Goal: Task Accomplishment & Management: Complete application form

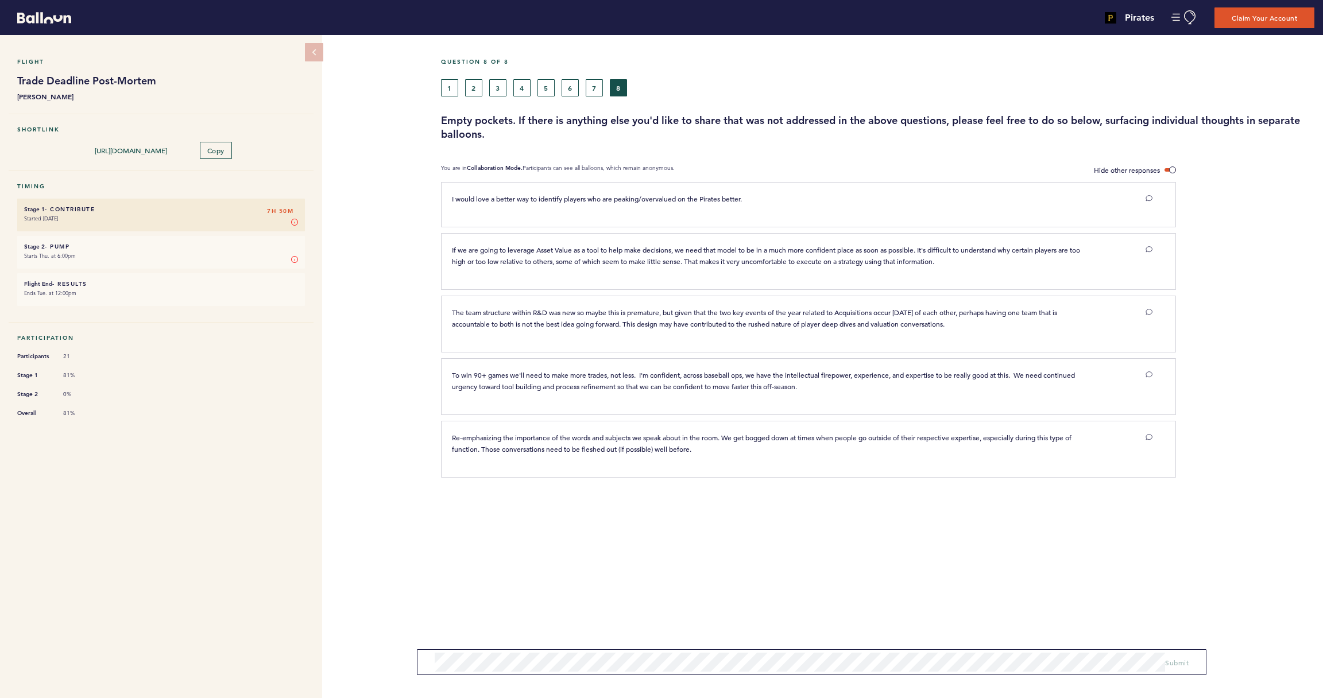
click at [449, 90] on button "1" at bounding box center [449, 87] width 17 height 17
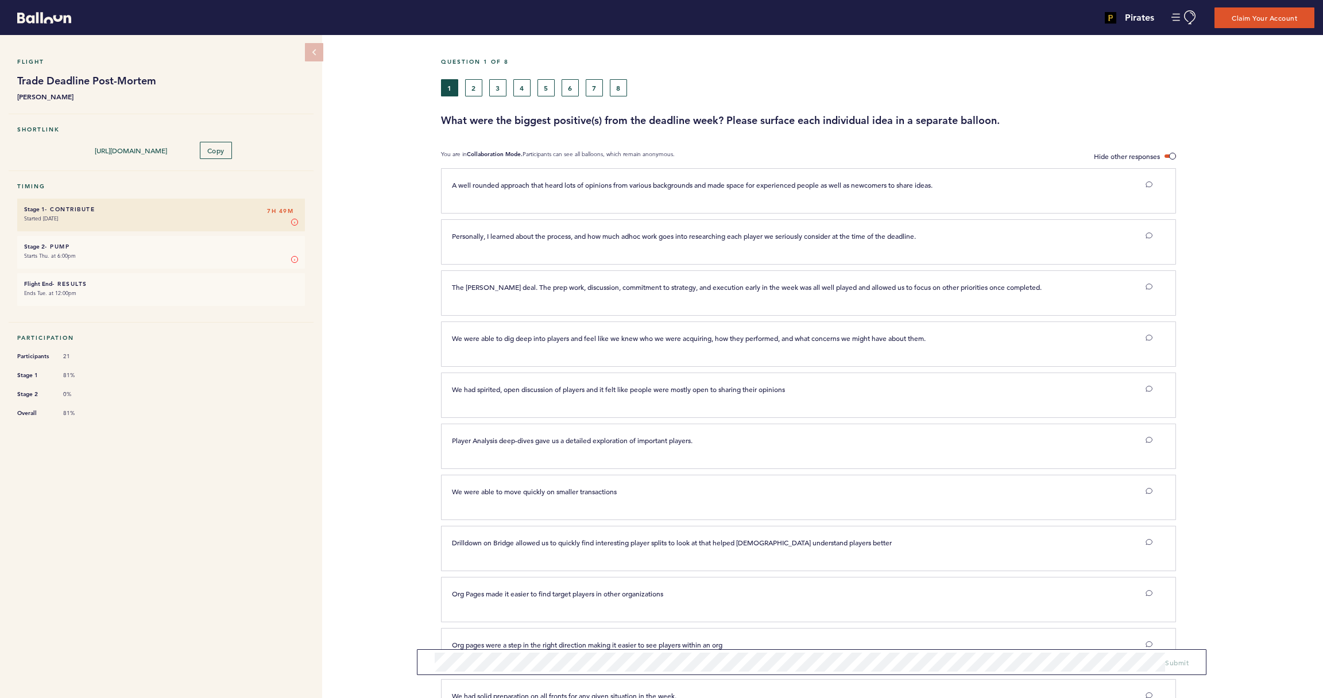
scroll to position [1, 0]
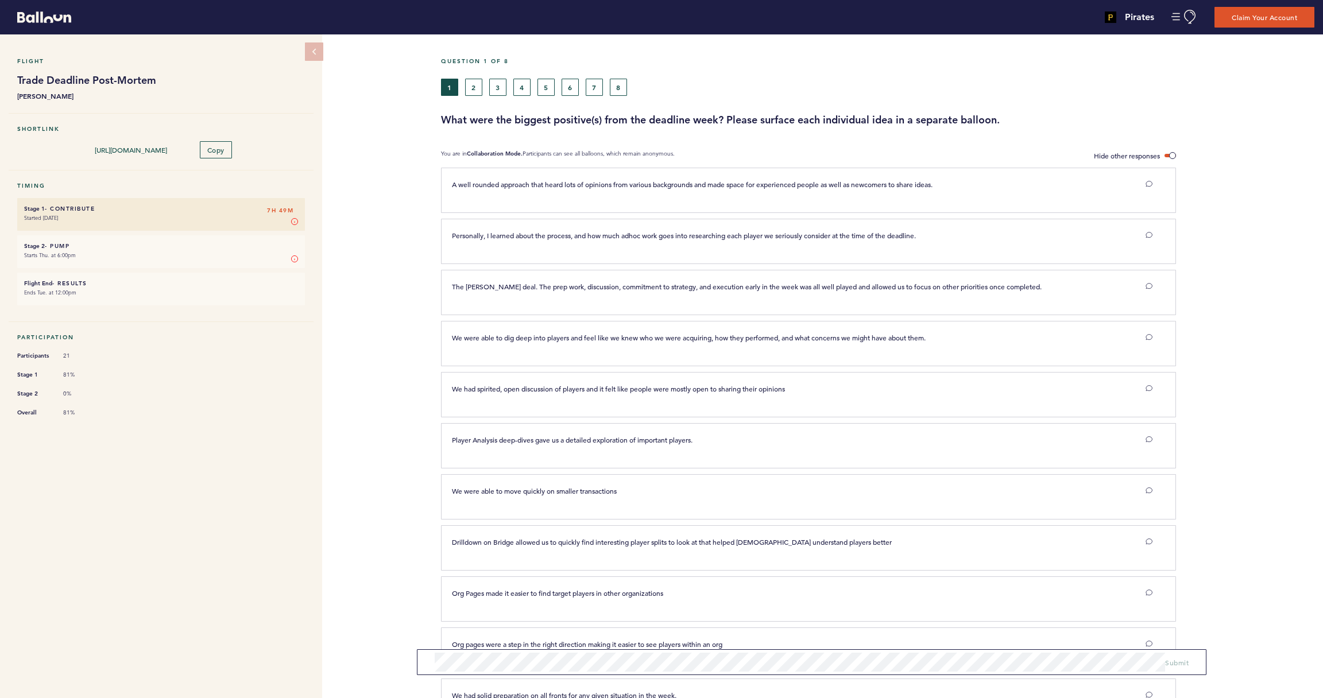
click at [478, 92] on button "2" at bounding box center [473, 87] width 17 height 17
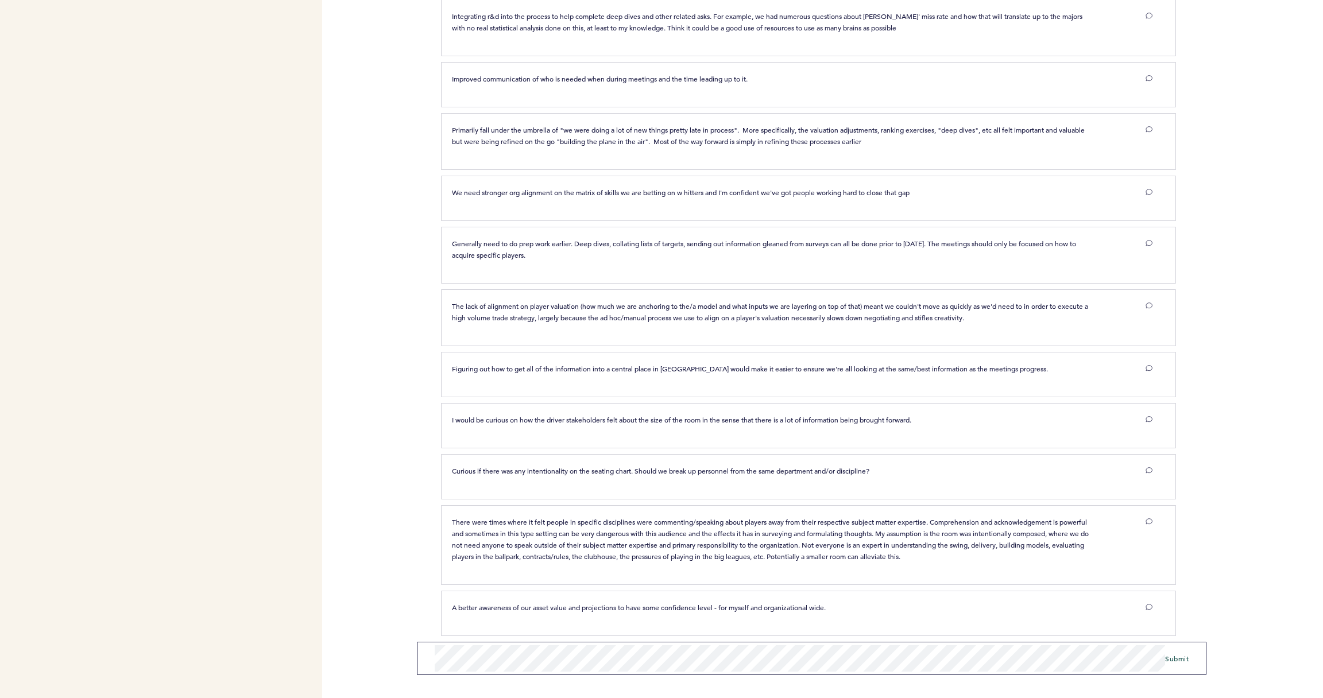
click at [1182, 661] on span "Submit" at bounding box center [1177, 658] width 24 height 9
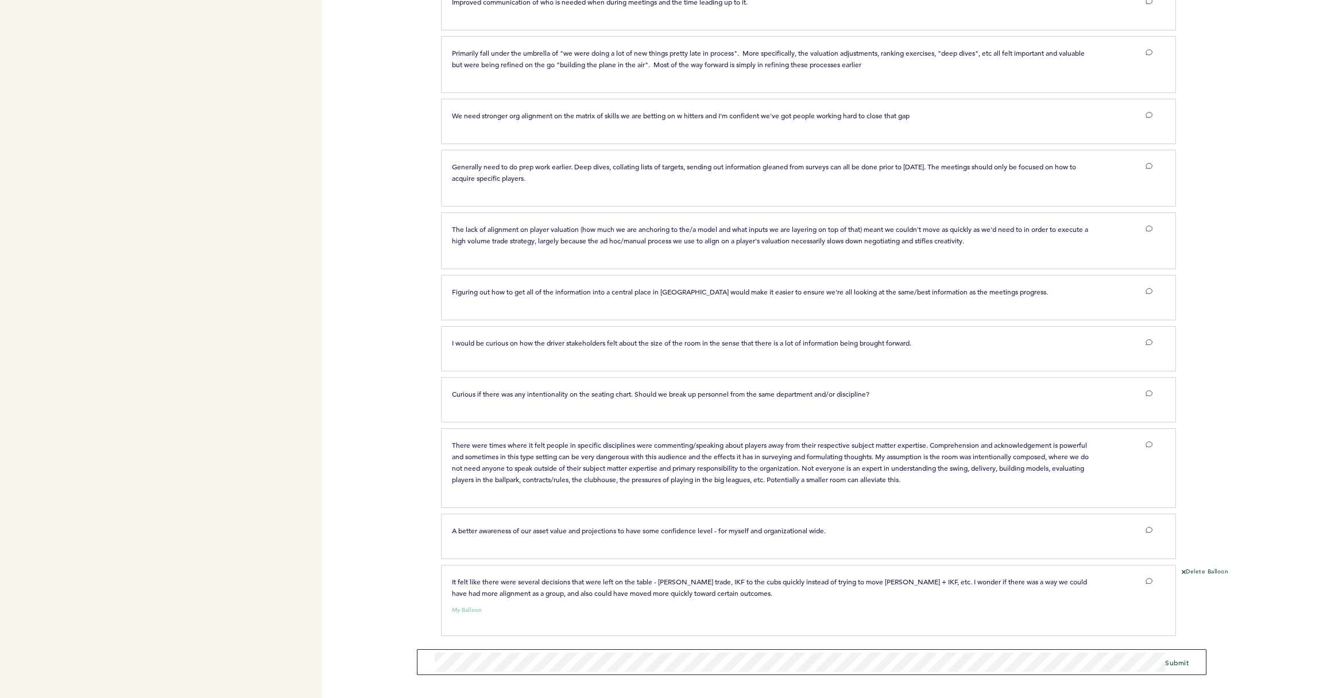
scroll to position [1, 0]
click at [384, 588] on div "Pirates joseph.douglas@pirates.com Team Domain: pirates Notification Preference…" at bounding box center [661, 349] width 1323 height 698
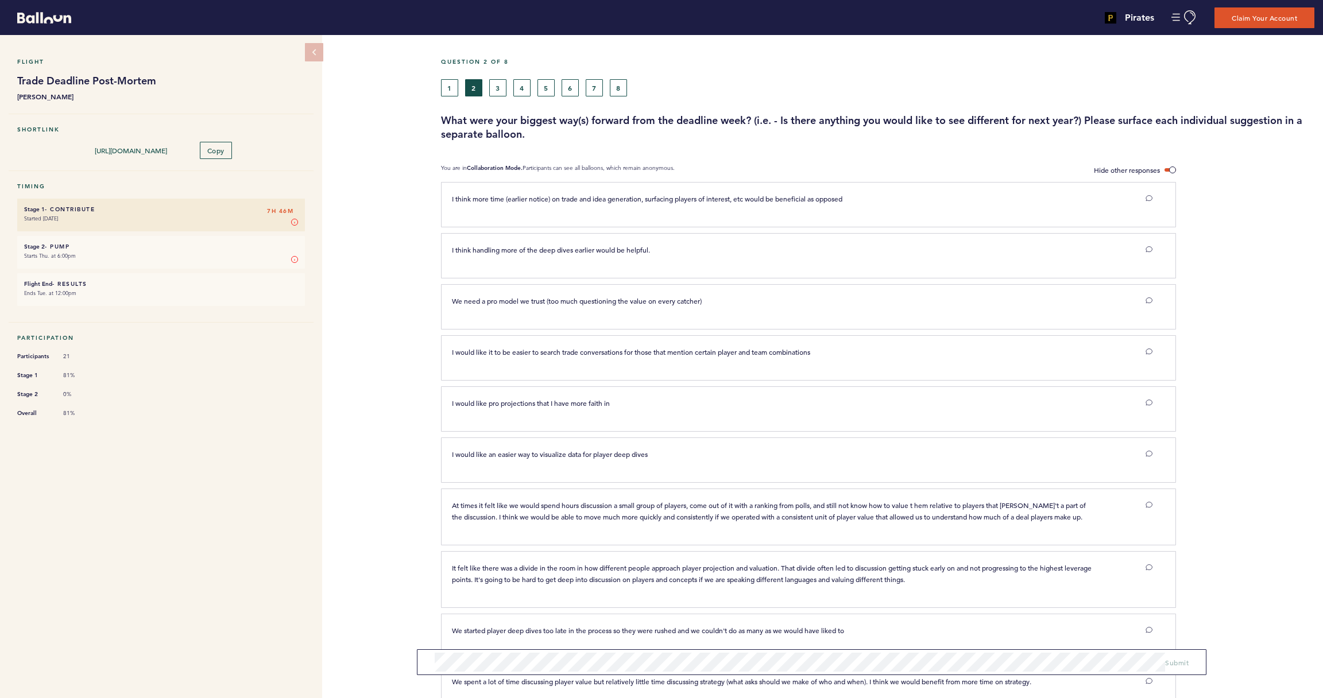
scroll to position [0, 0]
click at [504, 86] on button "3" at bounding box center [497, 87] width 17 height 17
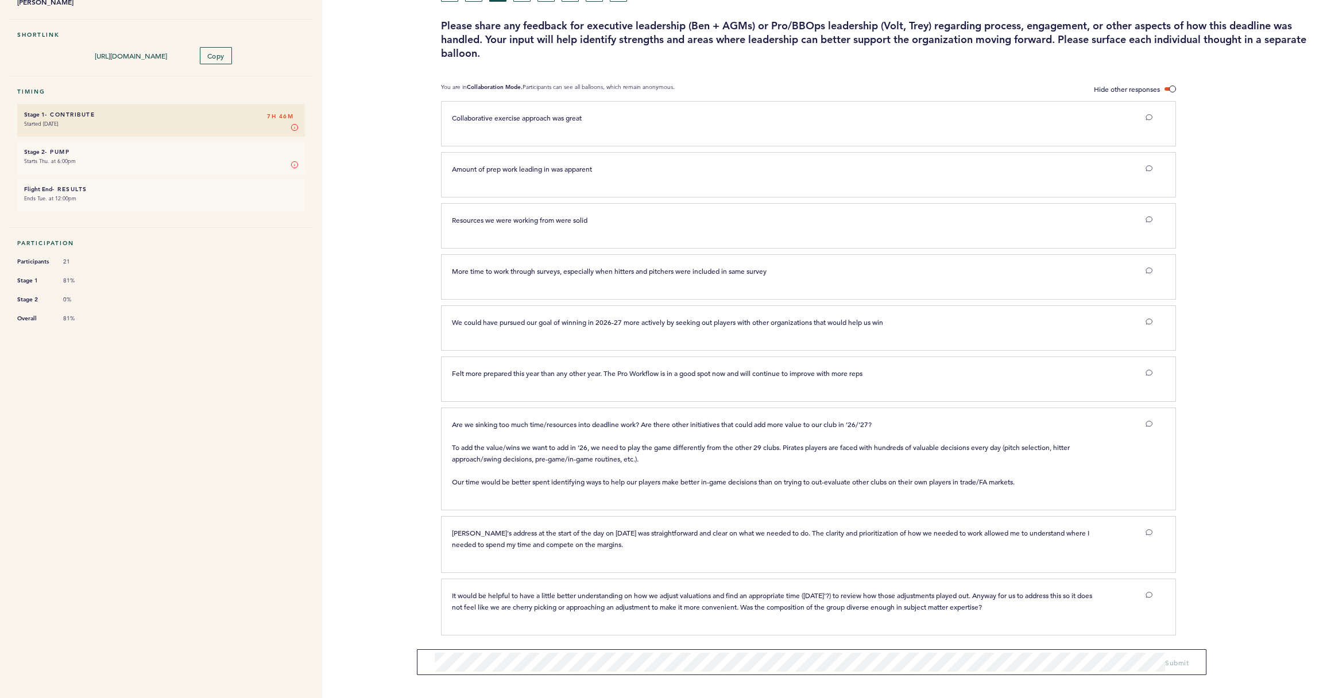
scroll to position [94, 0]
click at [417, 642] on form "Submit" at bounding box center [811, 658] width 789 height 33
click at [1178, 657] on span "Submit" at bounding box center [1177, 658] width 24 height 9
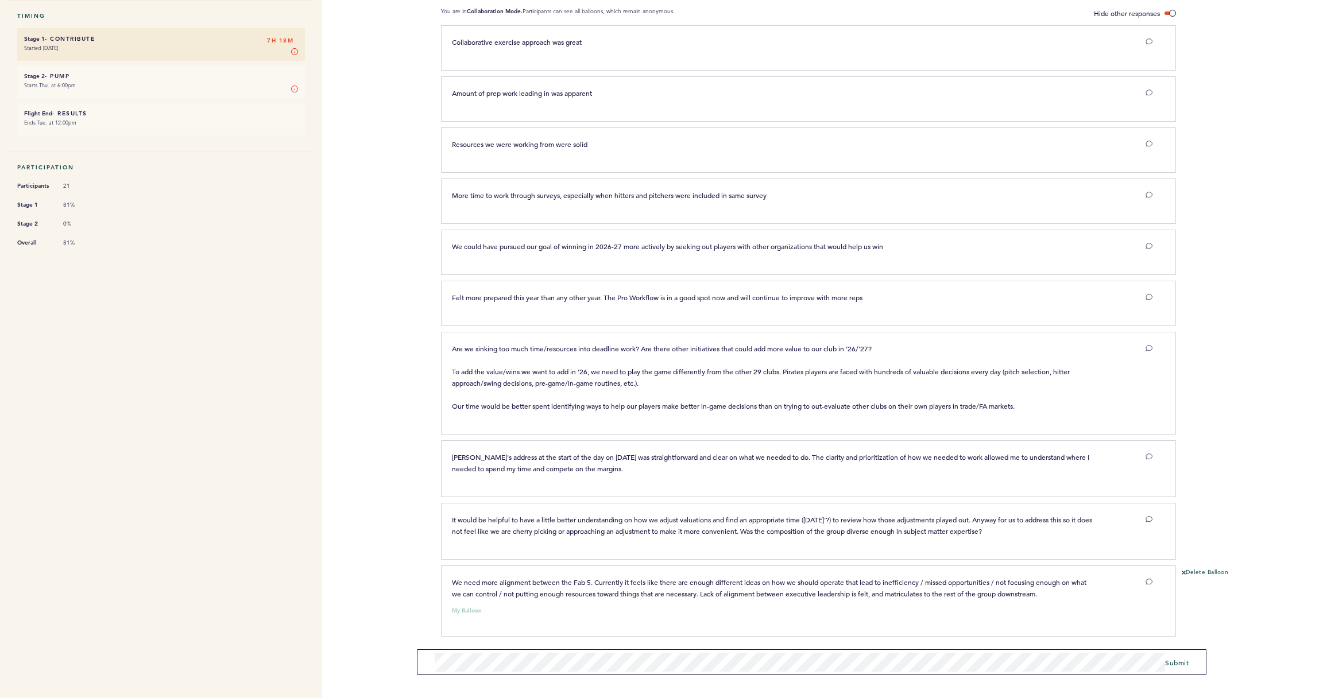
click at [420, 660] on form "Submit" at bounding box center [811, 662] width 789 height 26
click at [1182, 665] on span "Submit" at bounding box center [1177, 662] width 24 height 9
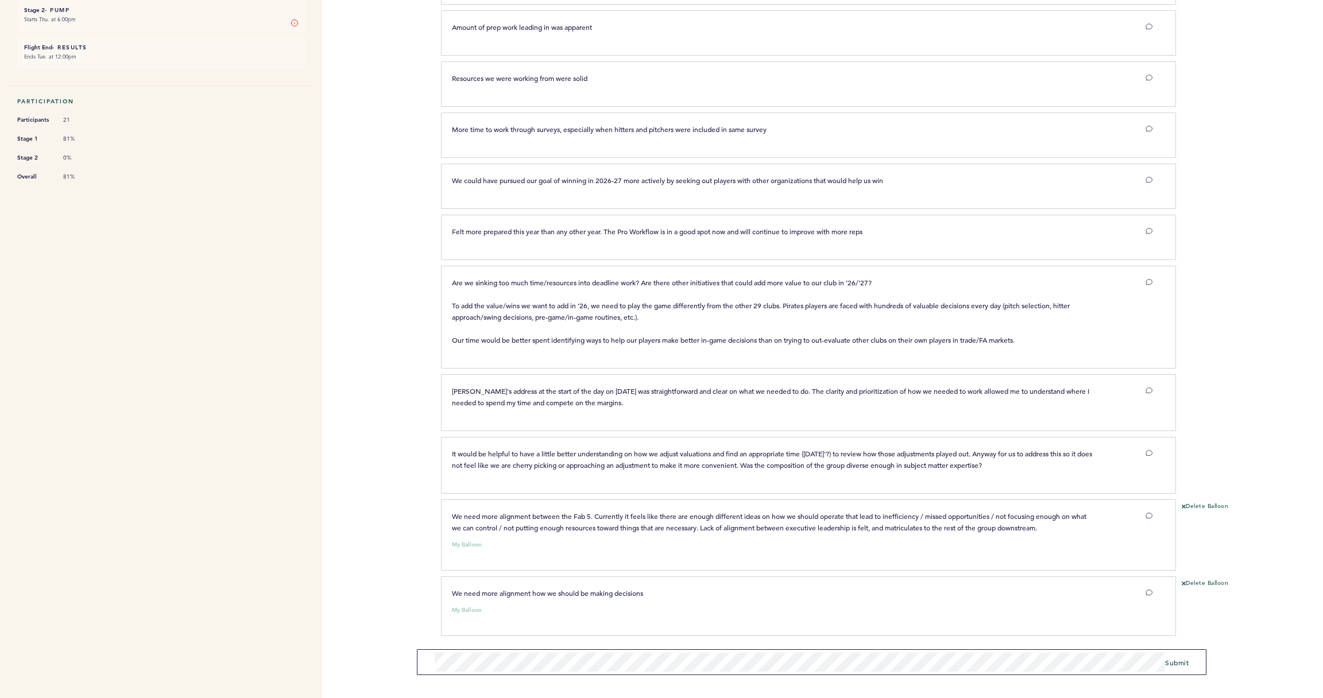
scroll to position [236, 0]
click at [1187, 660] on span "Submit" at bounding box center [1177, 662] width 24 height 9
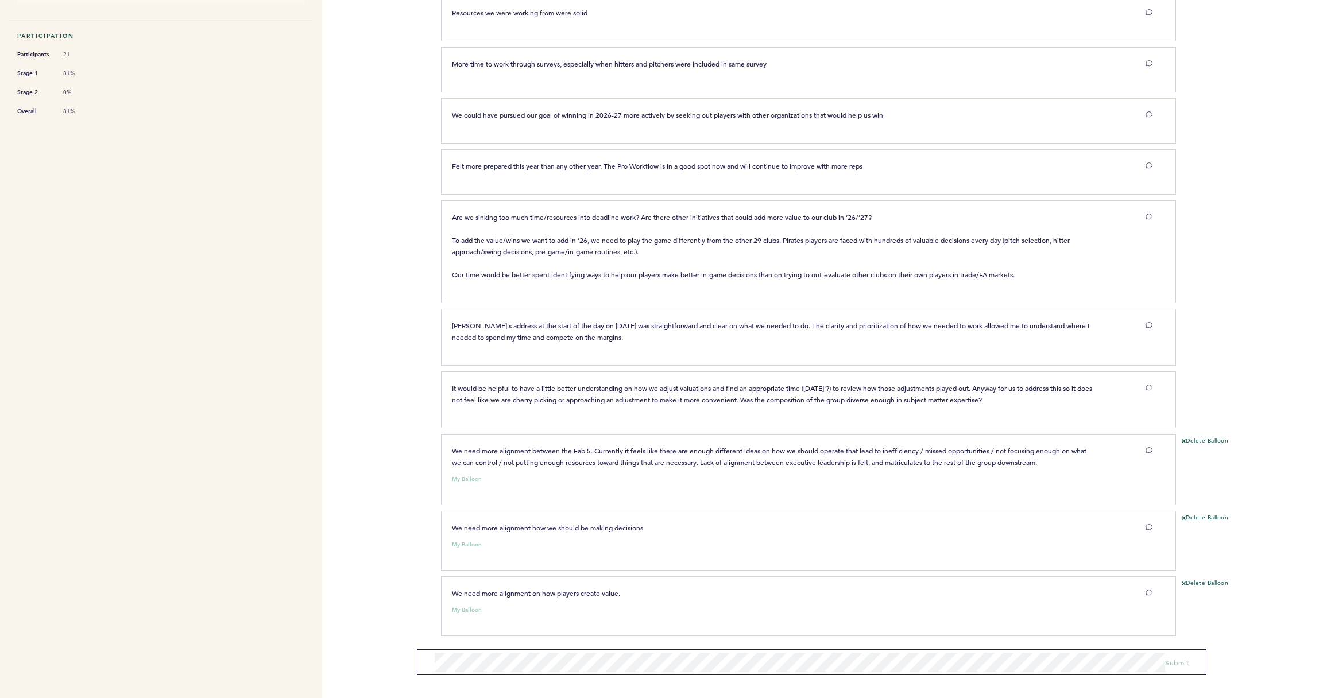
scroll to position [301, 0]
click at [1173, 663] on span "Submit" at bounding box center [1177, 662] width 24 height 9
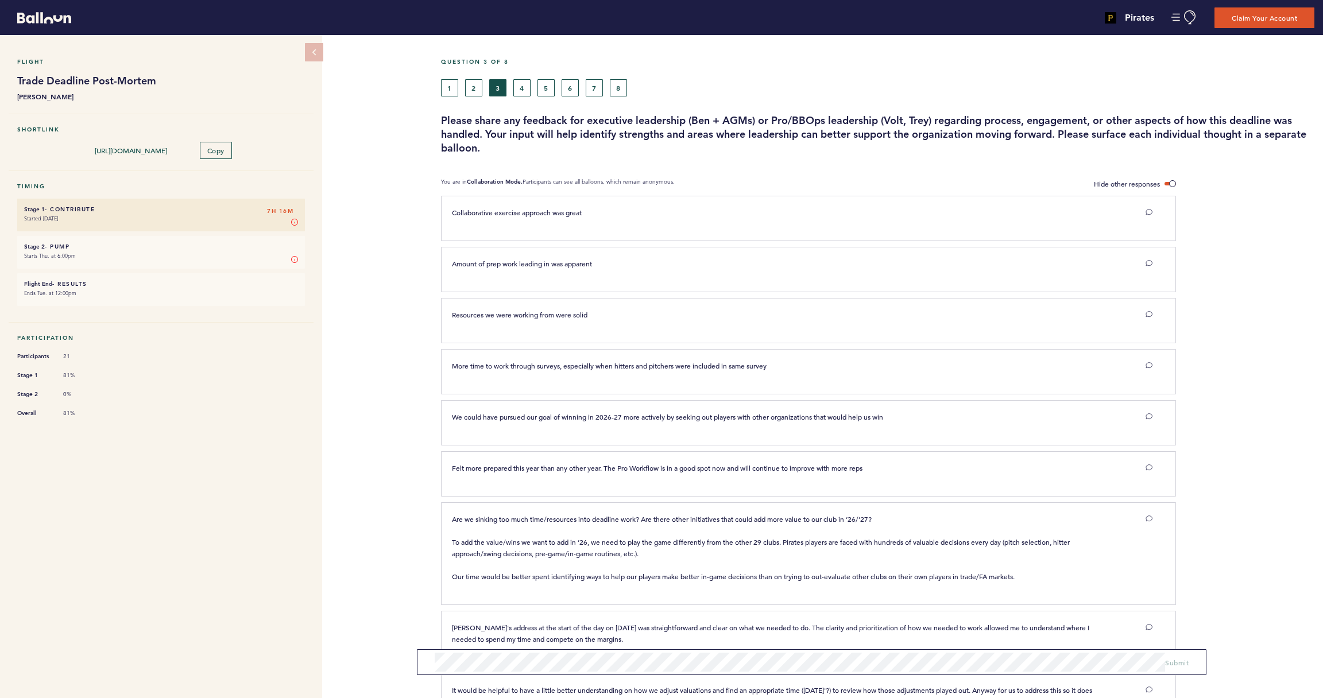
scroll to position [0, 0]
click at [519, 91] on button "4" at bounding box center [521, 87] width 17 height 17
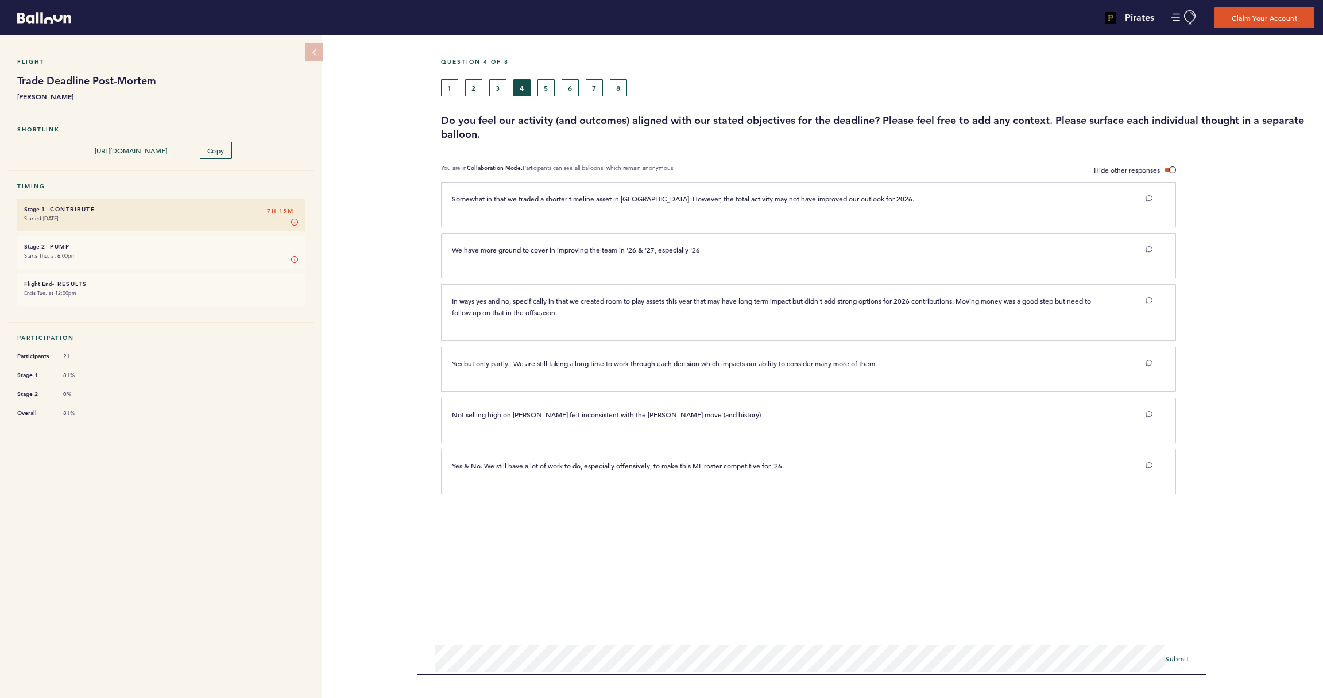
click at [1172, 661] on span "Submit" at bounding box center [1177, 658] width 24 height 9
click at [544, 88] on button "5" at bounding box center [545, 87] width 17 height 17
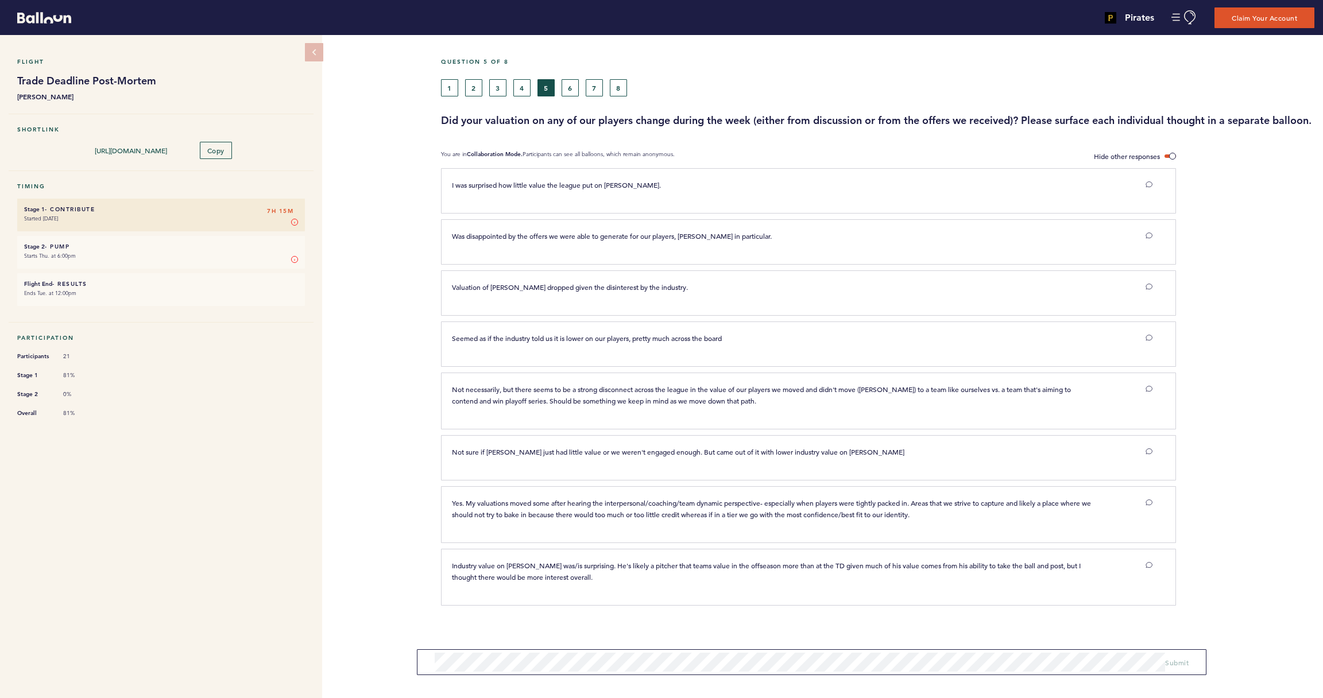
click at [572, 91] on button "6" at bounding box center [570, 87] width 17 height 17
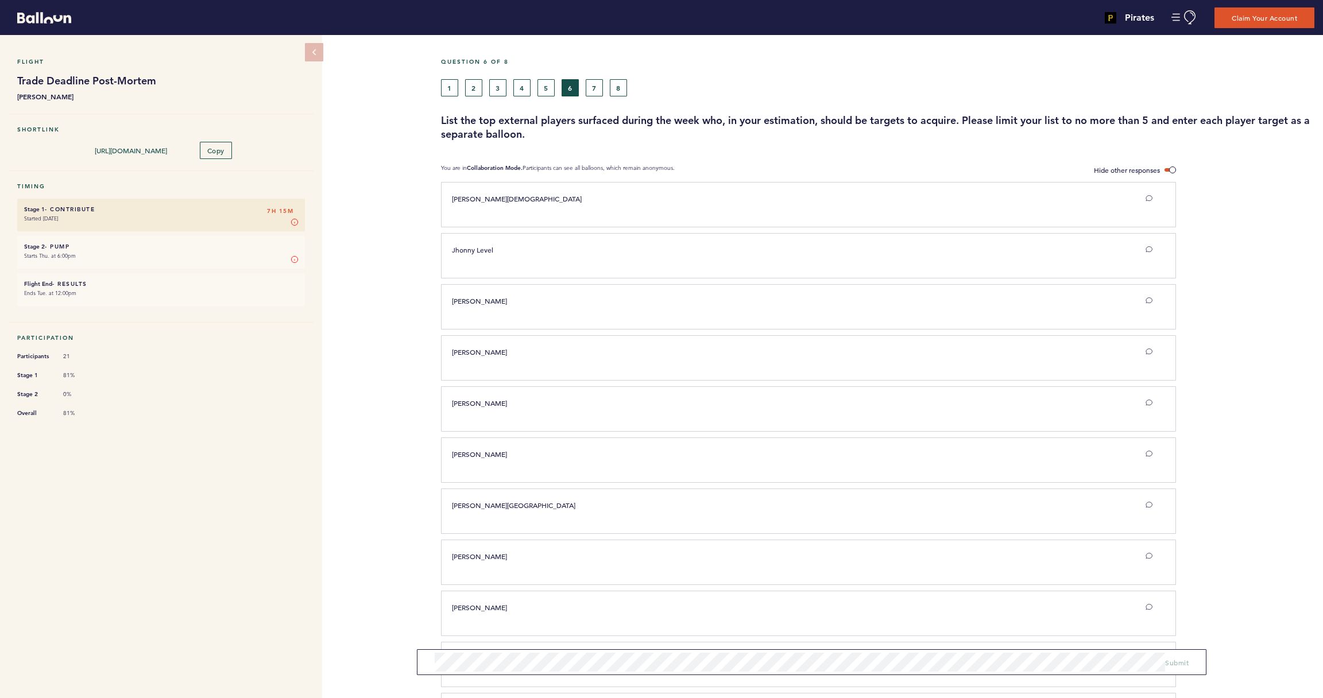
click at [540, 91] on button "5" at bounding box center [545, 87] width 17 height 17
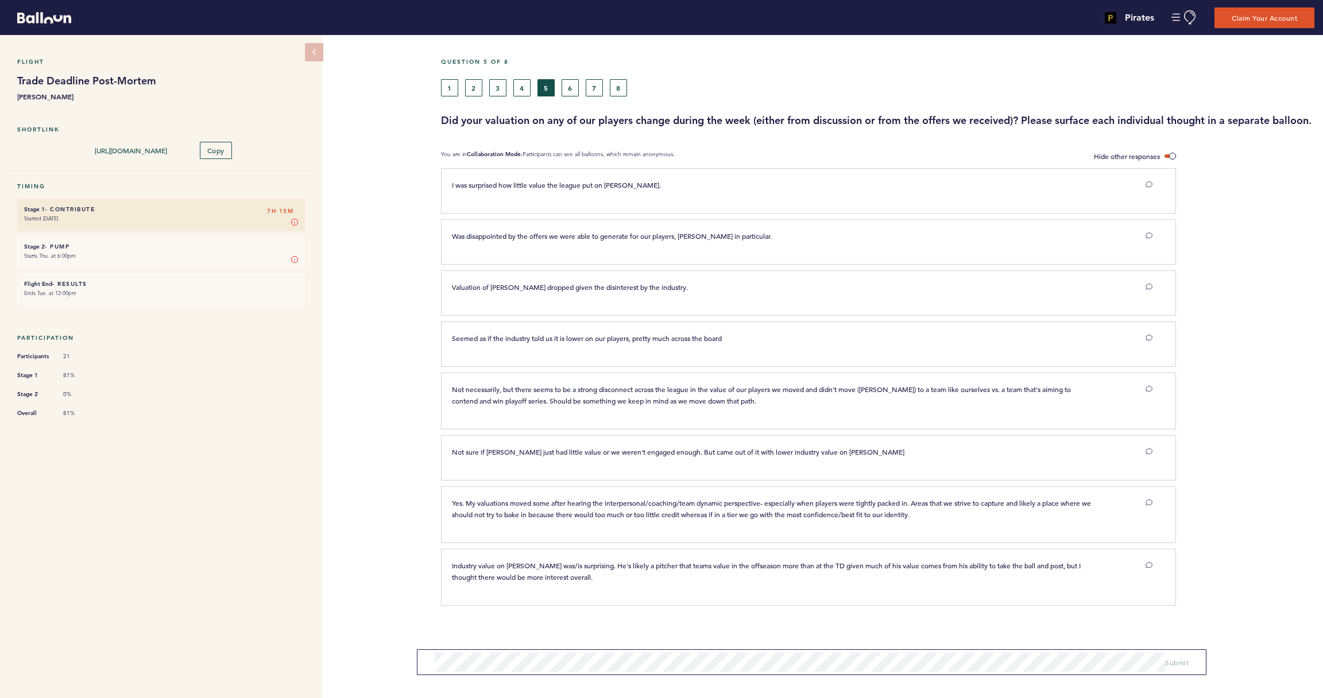
click at [540, 91] on button "5" at bounding box center [545, 87] width 17 height 17
click at [1186, 661] on span "Submit" at bounding box center [1177, 662] width 24 height 9
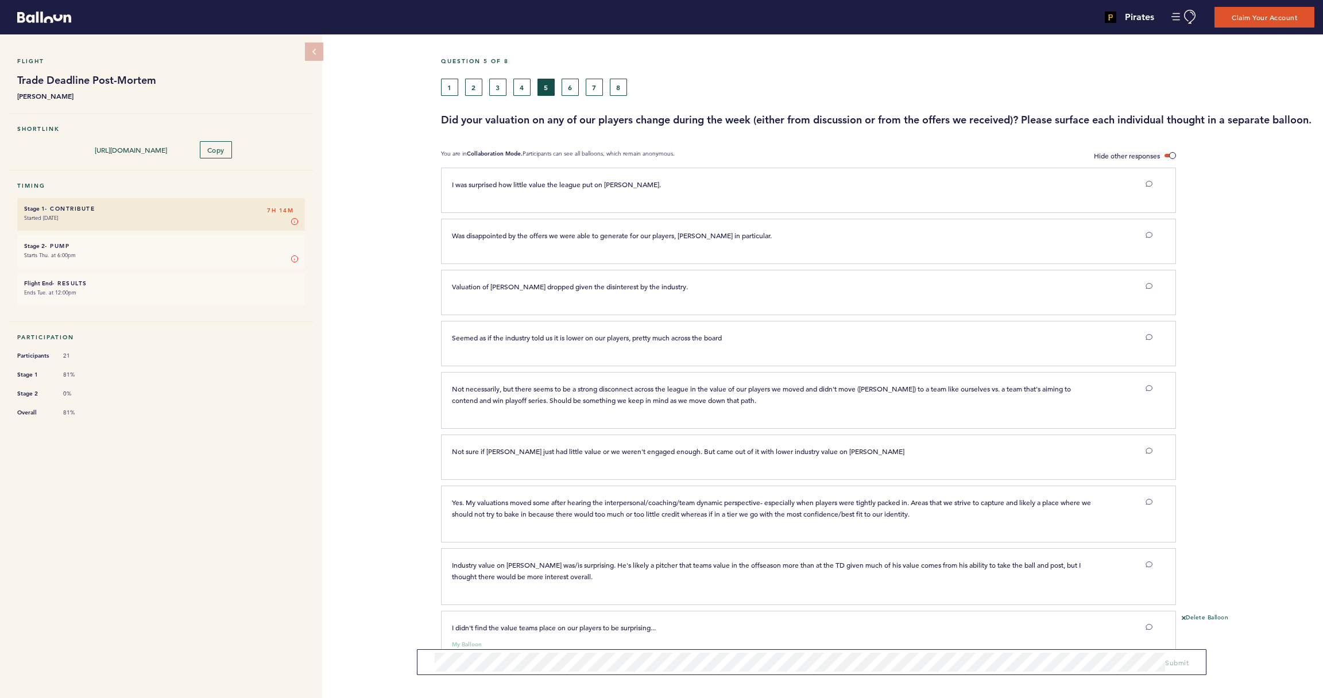
click at [569, 89] on button "6" at bounding box center [570, 87] width 17 height 17
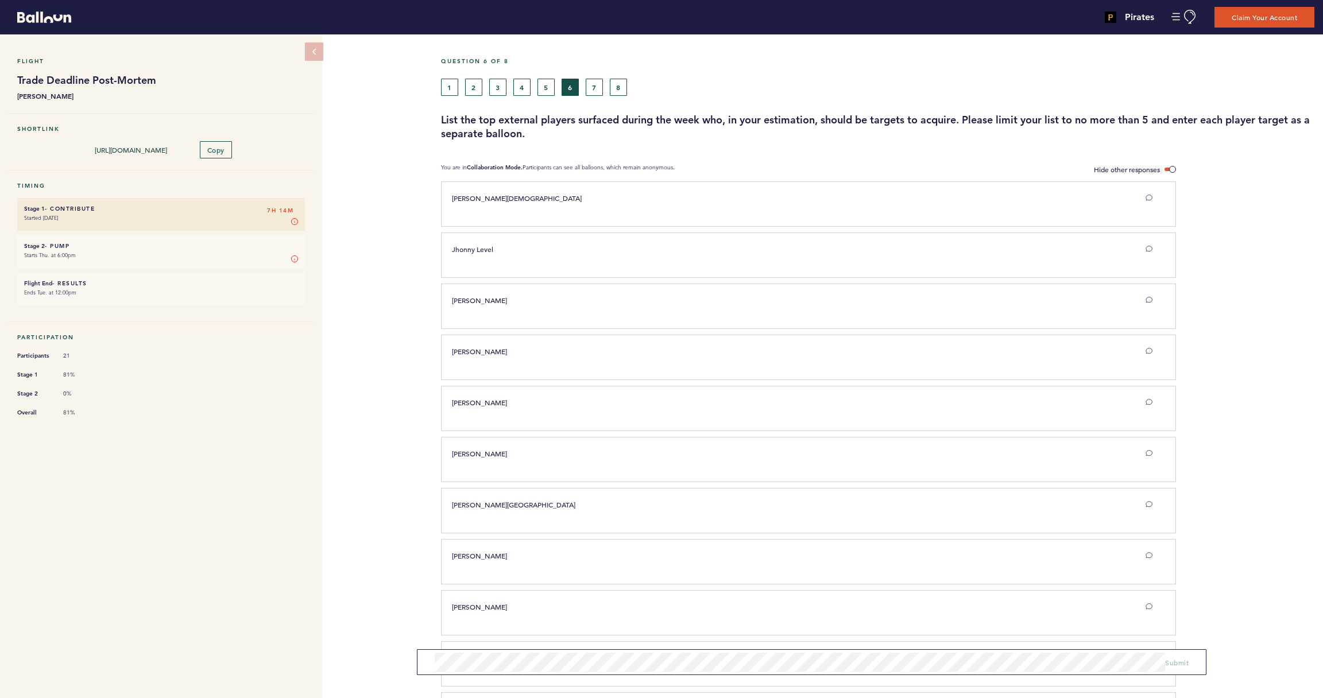
scroll to position [1, 0]
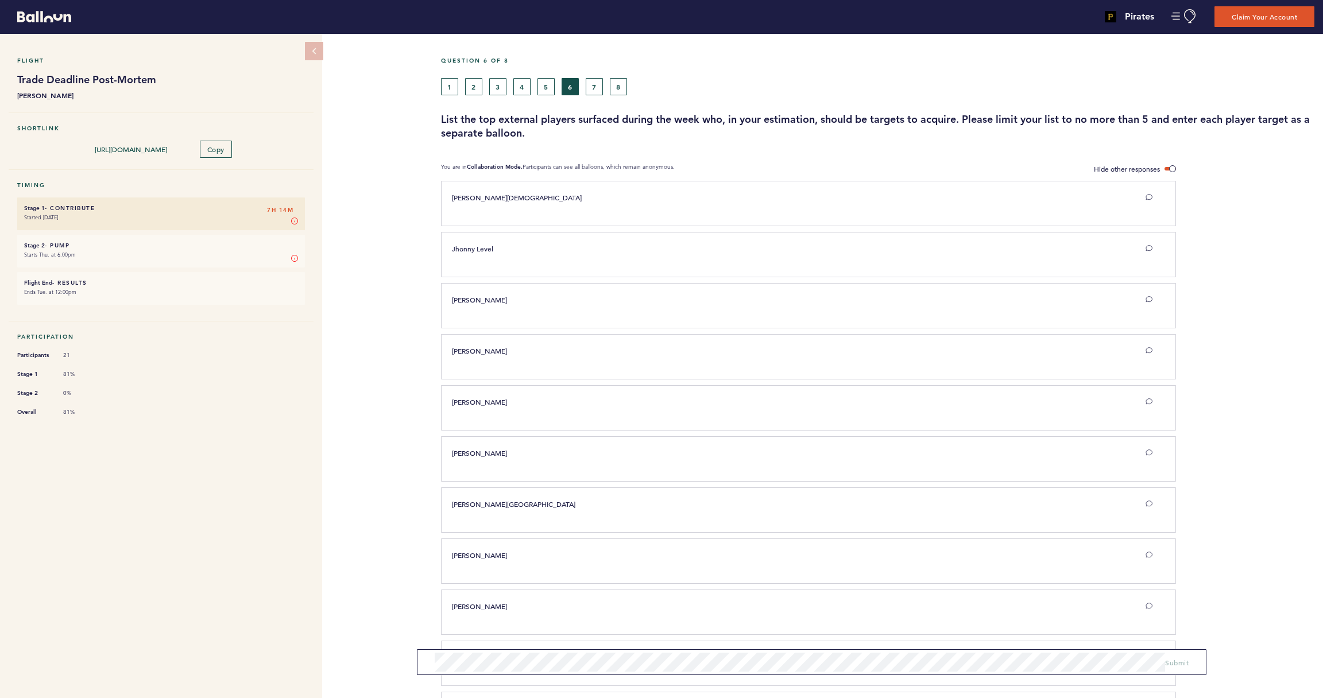
click at [598, 84] on button "7" at bounding box center [594, 86] width 17 height 17
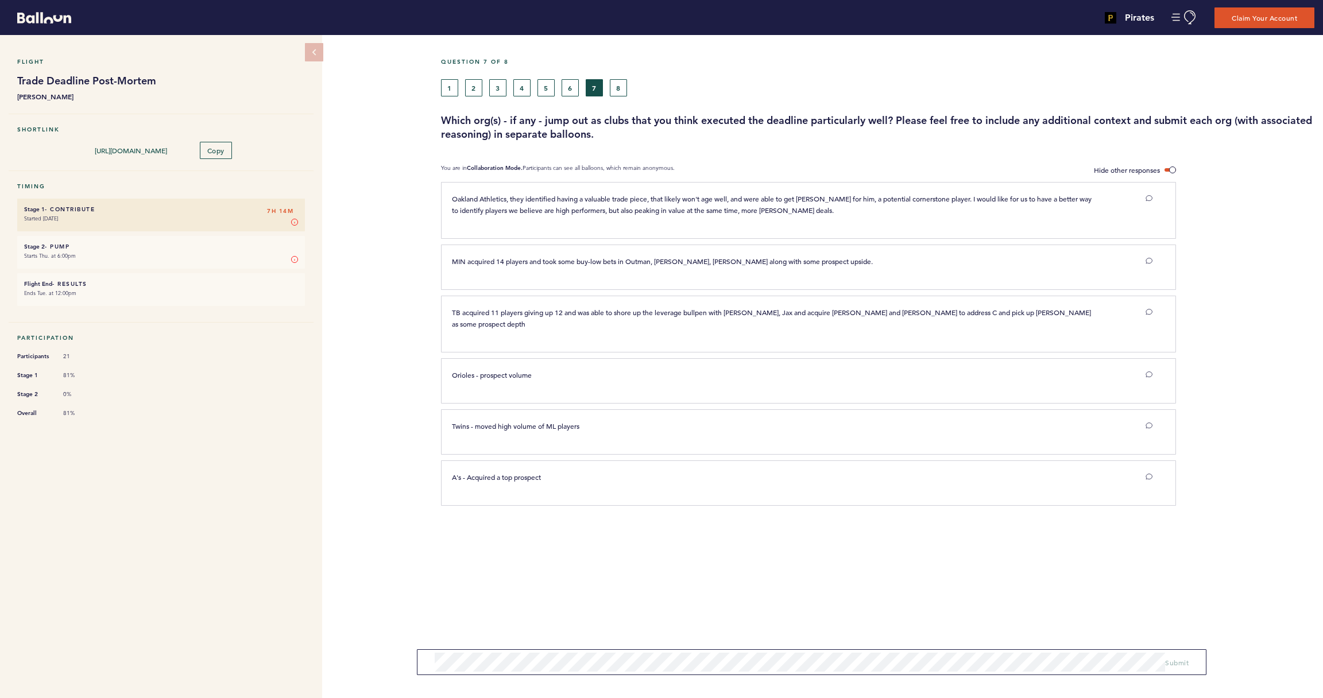
click at [618, 85] on button "8" at bounding box center [618, 87] width 17 height 17
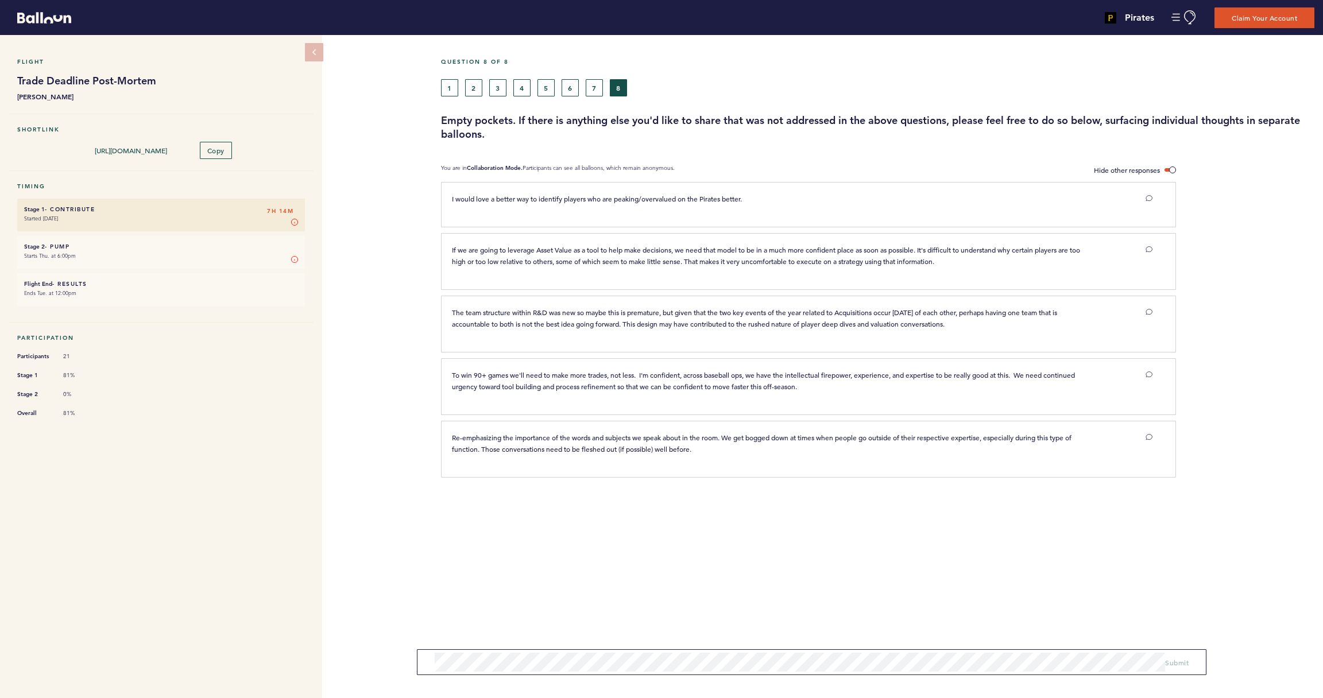
click at [591, 86] on button "7" at bounding box center [594, 87] width 17 height 17
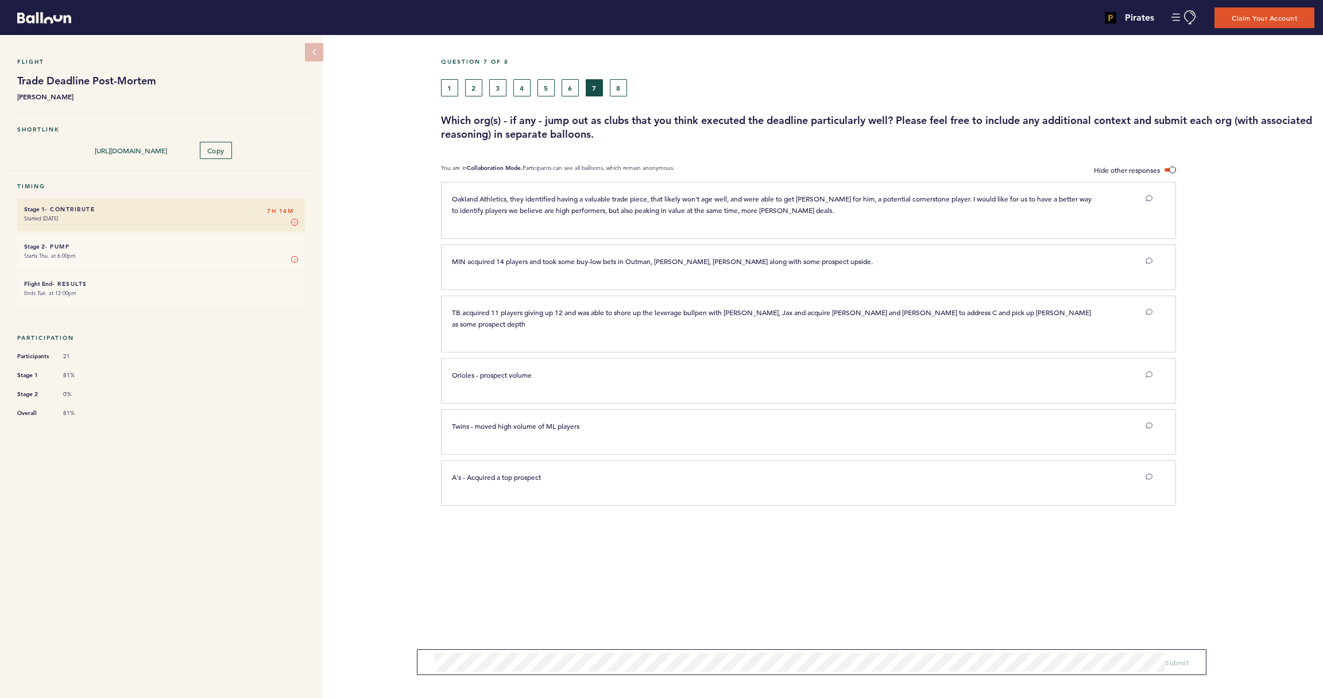
click at [618, 87] on button "8" at bounding box center [618, 87] width 17 height 17
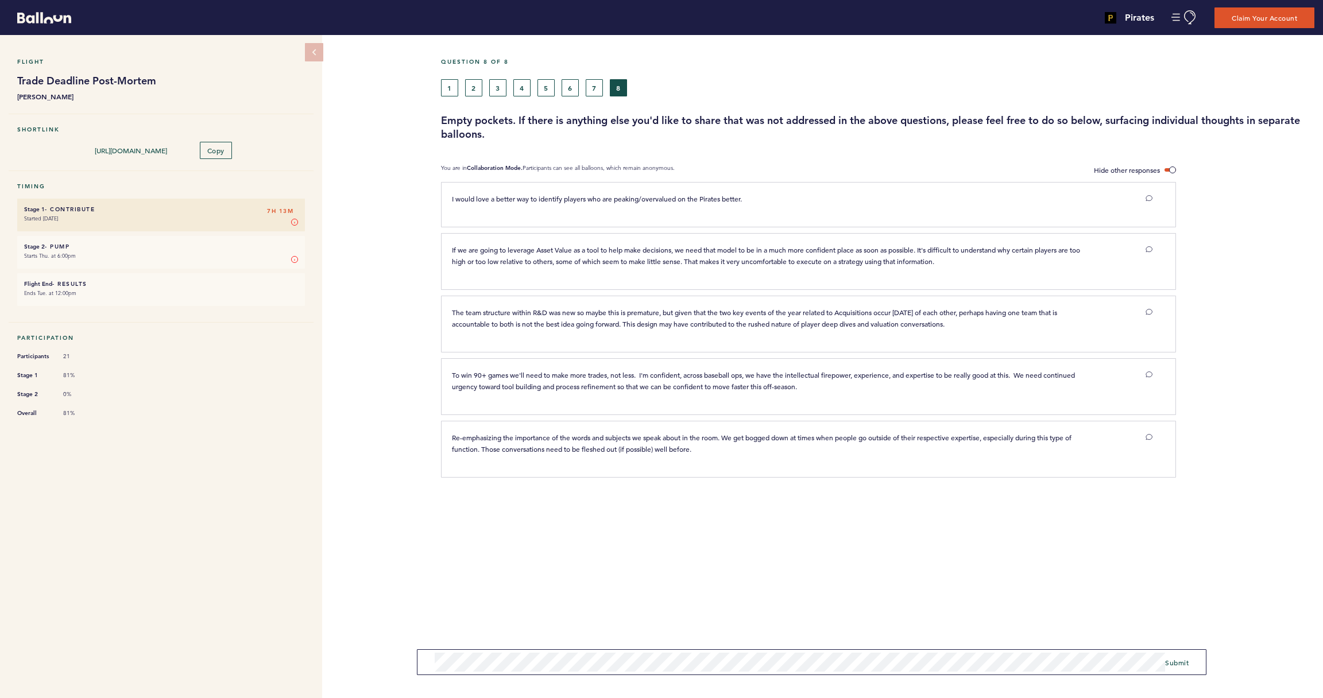
click at [428, 659] on form "Submit" at bounding box center [811, 662] width 789 height 26
click at [1183, 663] on span "Submit" at bounding box center [1177, 662] width 24 height 9
click at [1185, 660] on span "Submit" at bounding box center [1177, 662] width 24 height 9
click at [1166, 657] on button "Submit" at bounding box center [1177, 662] width 24 height 11
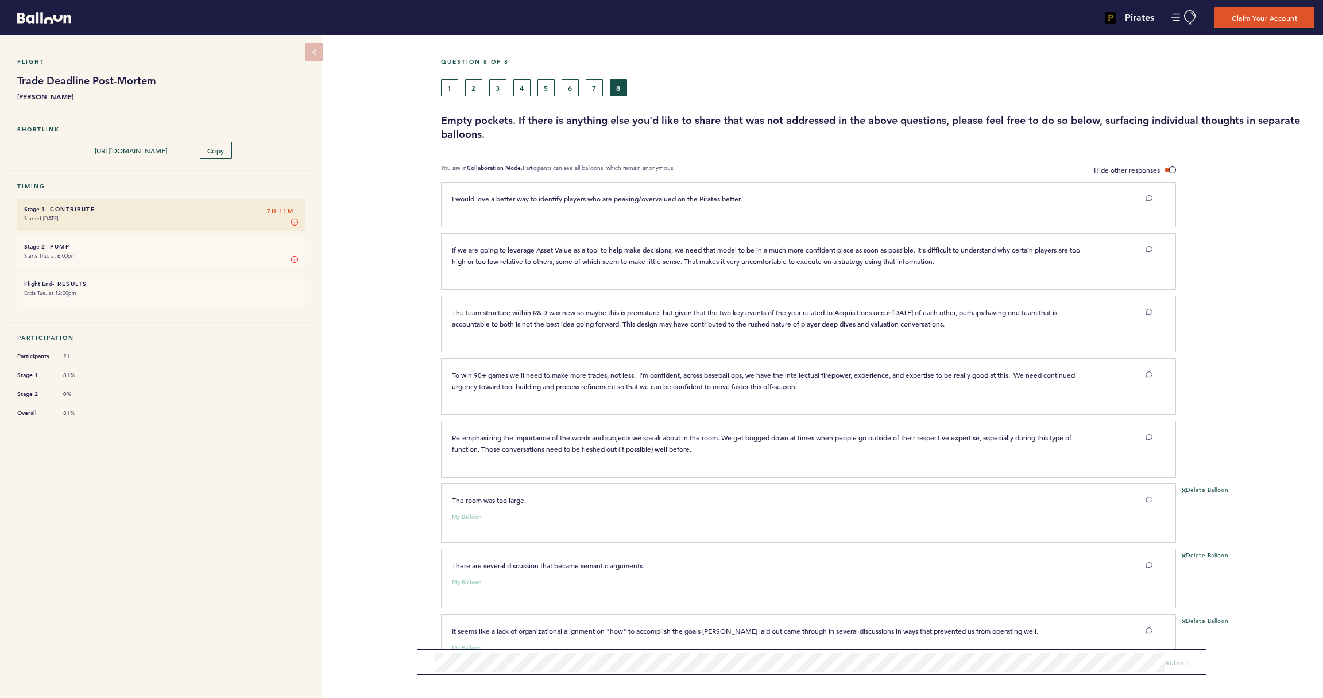
click at [444, 86] on button "1" at bounding box center [449, 87] width 17 height 17
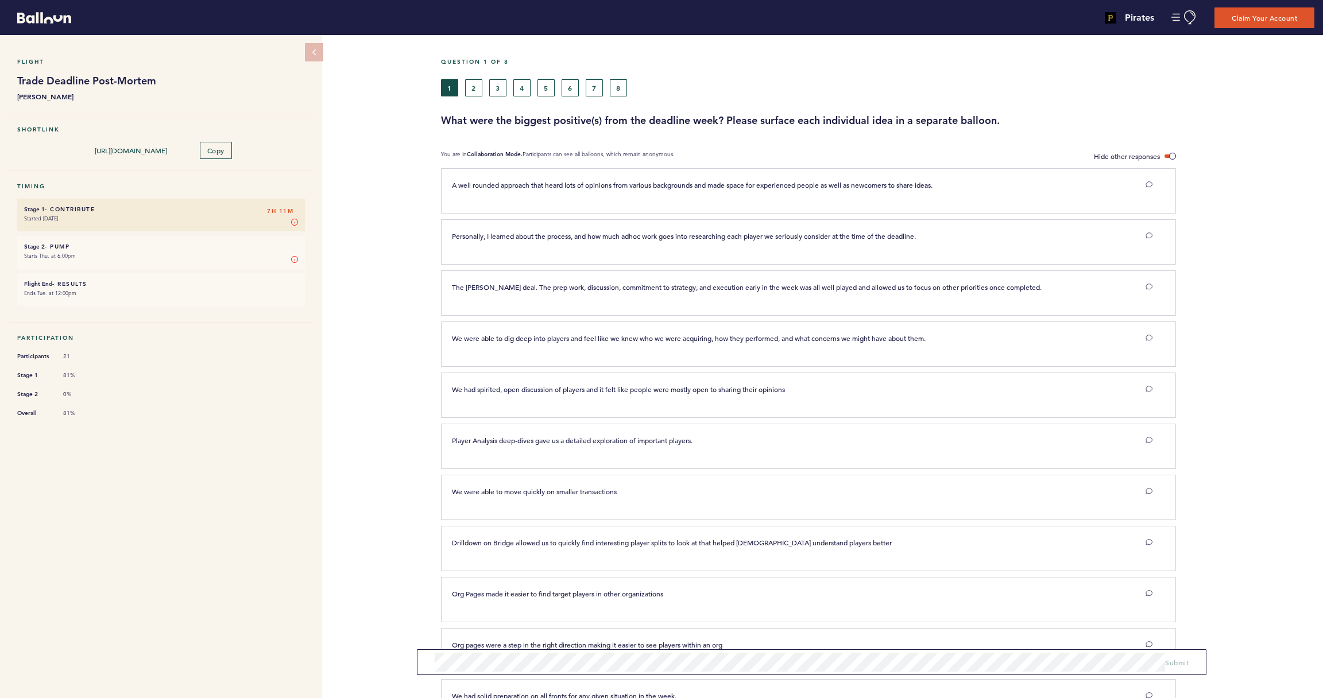
click at [473, 91] on button "2" at bounding box center [473, 87] width 17 height 17
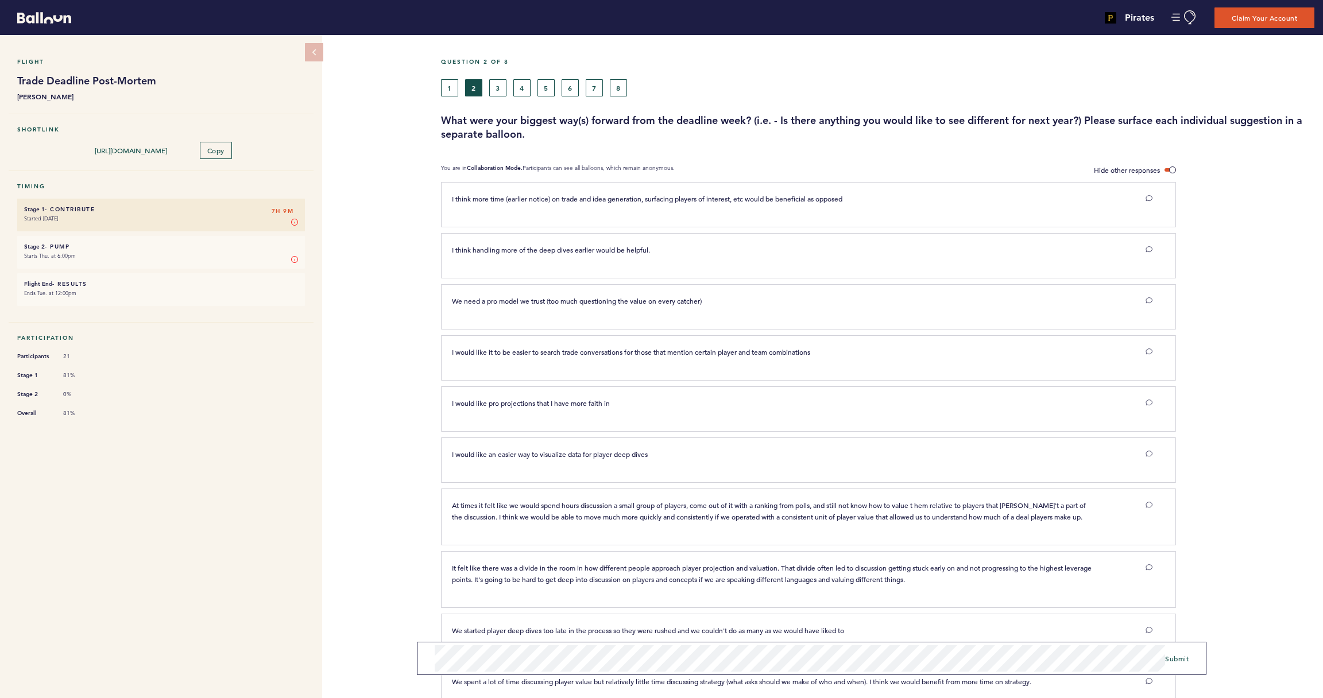
click at [1176, 655] on span "Submit" at bounding box center [1177, 658] width 24 height 9
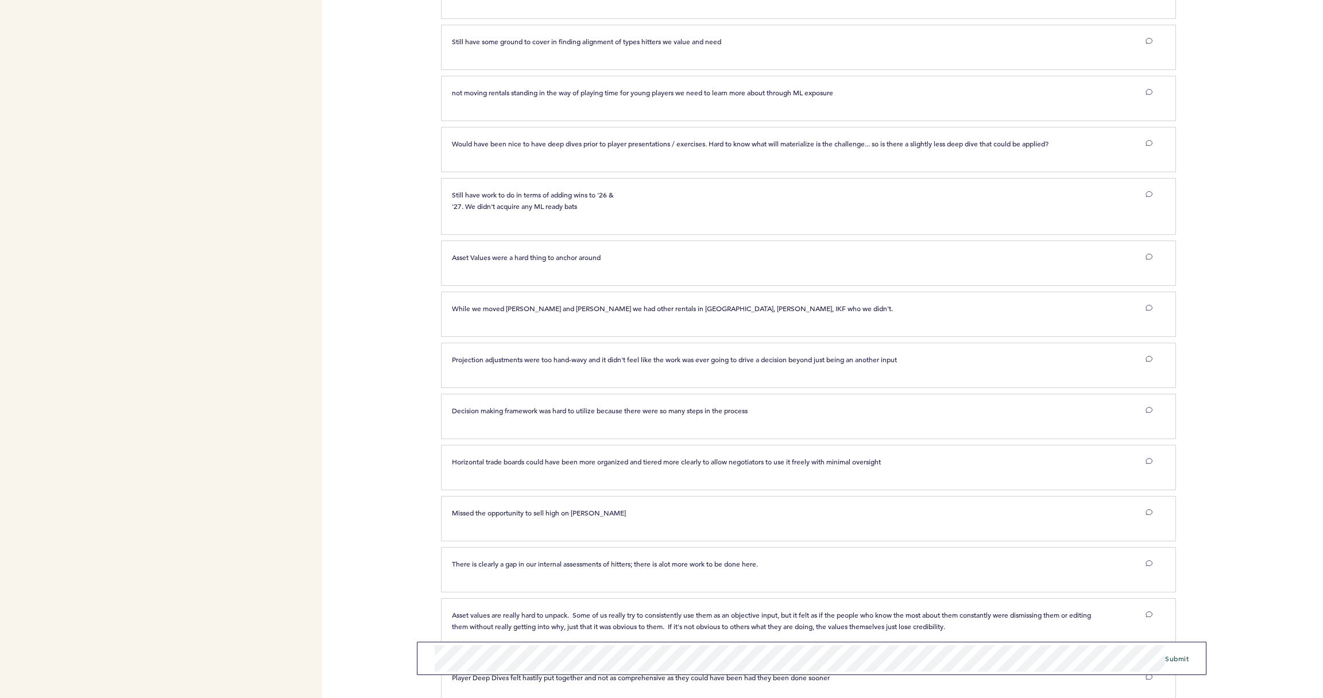
scroll to position [1, 0]
click at [1181, 660] on span "Submit" at bounding box center [1177, 658] width 24 height 9
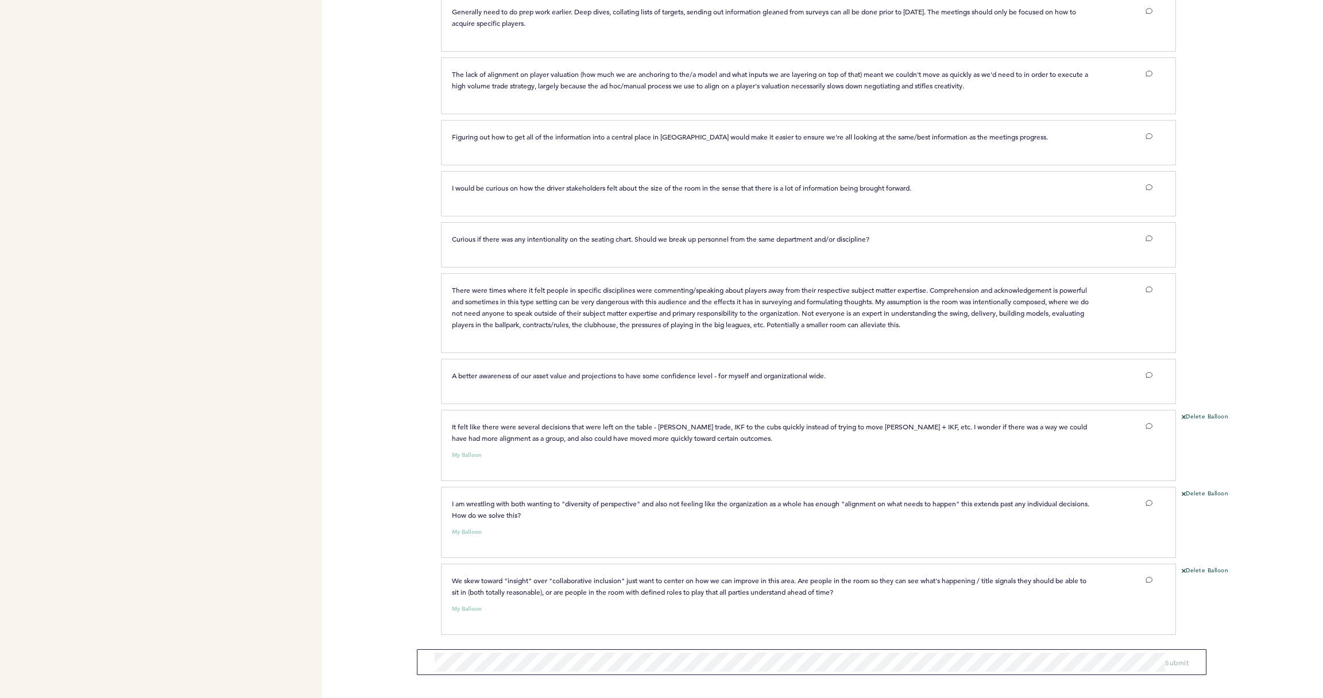
scroll to position [2268, 0]
drag, startPoint x: 873, startPoint y: 593, endPoint x: 608, endPoint y: 591, distance: 265.3
click at [608, 591] on p "We skew toward "insight" over "collaborative inclusion" just want to center on …" at bounding box center [772, 587] width 641 height 23
click at [608, 591] on span "We skew toward "insight" over "collaborative inclusion" just want to center on …" at bounding box center [770, 587] width 636 height 21
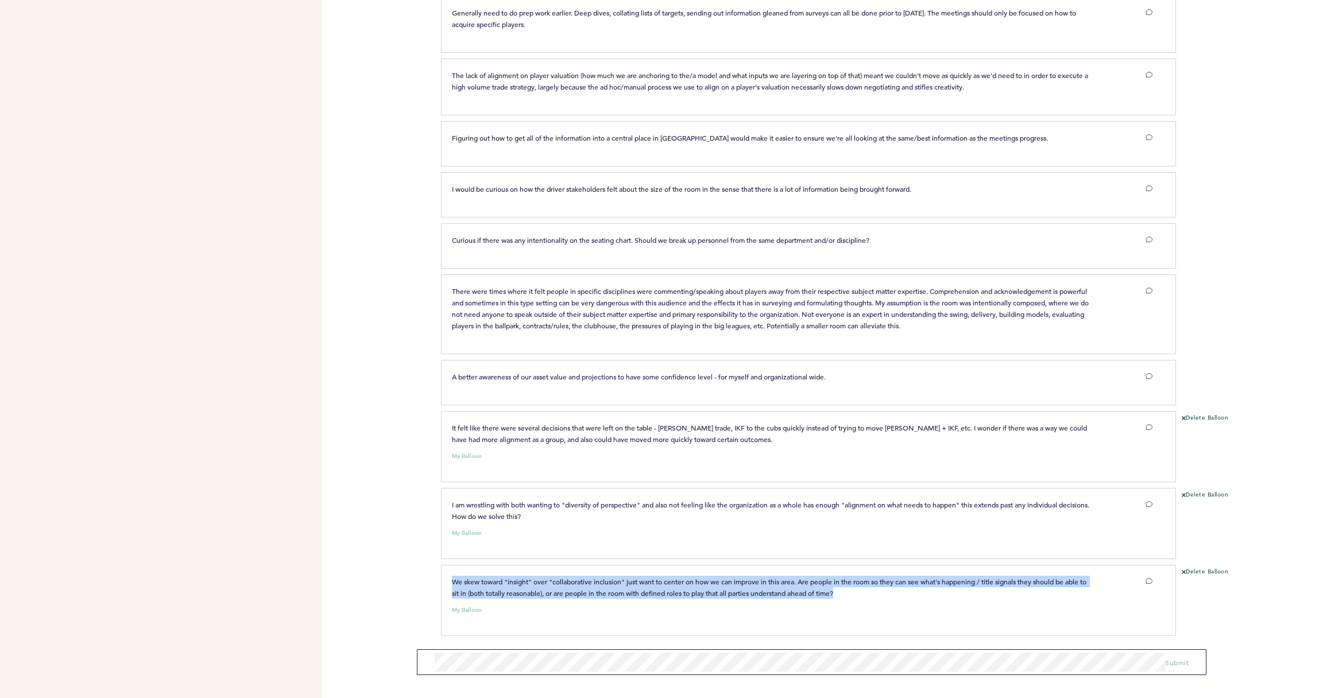
drag, startPoint x: 857, startPoint y: 593, endPoint x: 451, endPoint y: 579, distance: 405.6
click at [451, 579] on div "We skew toward "insight" over "collaborative inclusion" just want to center on …" at bounding box center [772, 587] width 658 height 23
copy span "We skew toward "insight" over "collaborative inclusion" just want to center on …"
click at [1184, 570] on icon at bounding box center [1184, 572] width 4 height 4
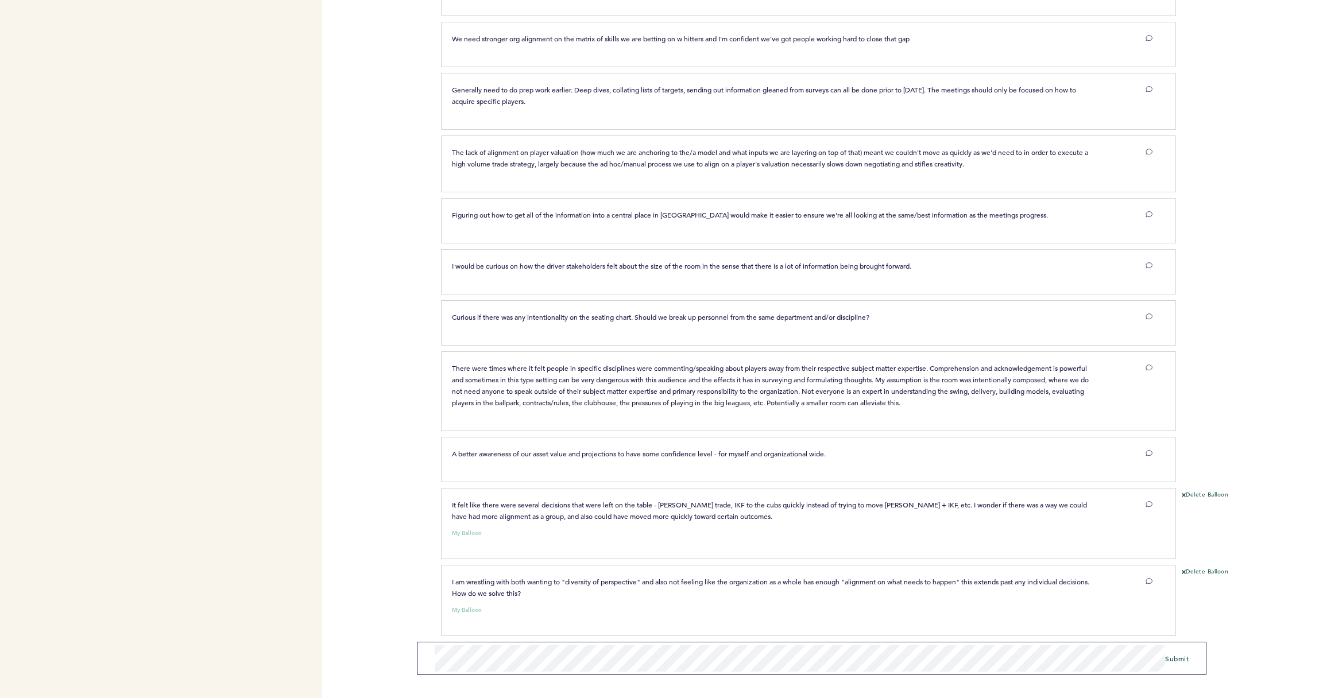
scroll to position [0, 0]
click at [1171, 660] on span "Submit" at bounding box center [1177, 658] width 24 height 9
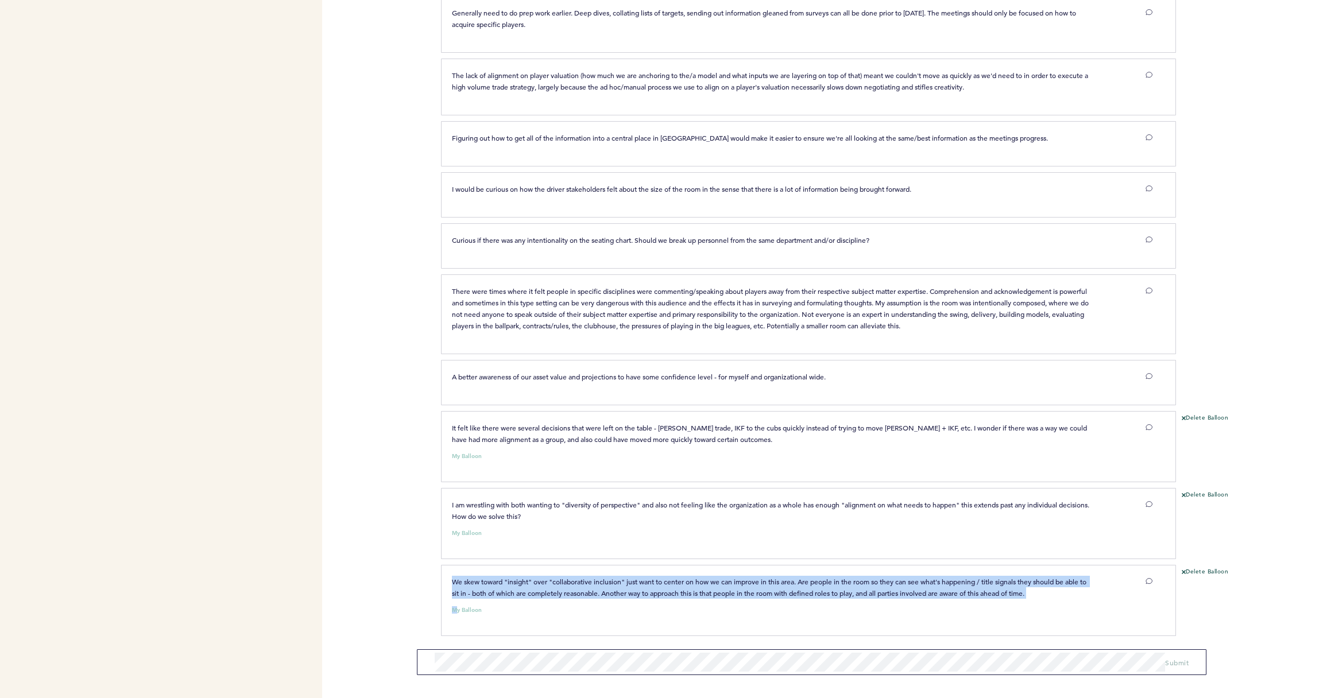
drag, startPoint x: 1064, startPoint y: 599, endPoint x: 451, endPoint y: 579, distance: 612.9
click at [451, 579] on div "We skew toward "insight" over "collaborative inclusion" just want to center on …" at bounding box center [802, 599] width 718 height 46
copy div "We skew toward "insight" over "collaborative inclusion" just want to center on …"
click at [1191, 572] on button "Delete Balloon" at bounding box center [1205, 572] width 47 height 9
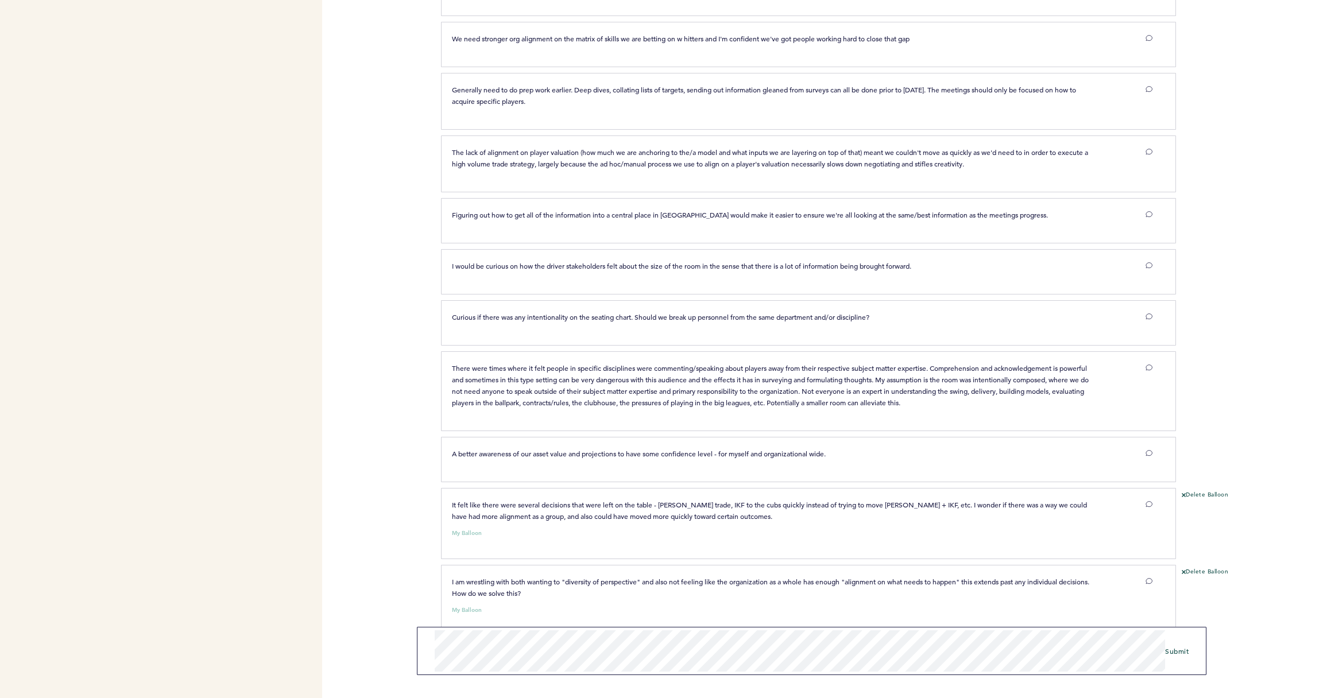
click at [1176, 652] on span "Submit" at bounding box center [1177, 650] width 24 height 9
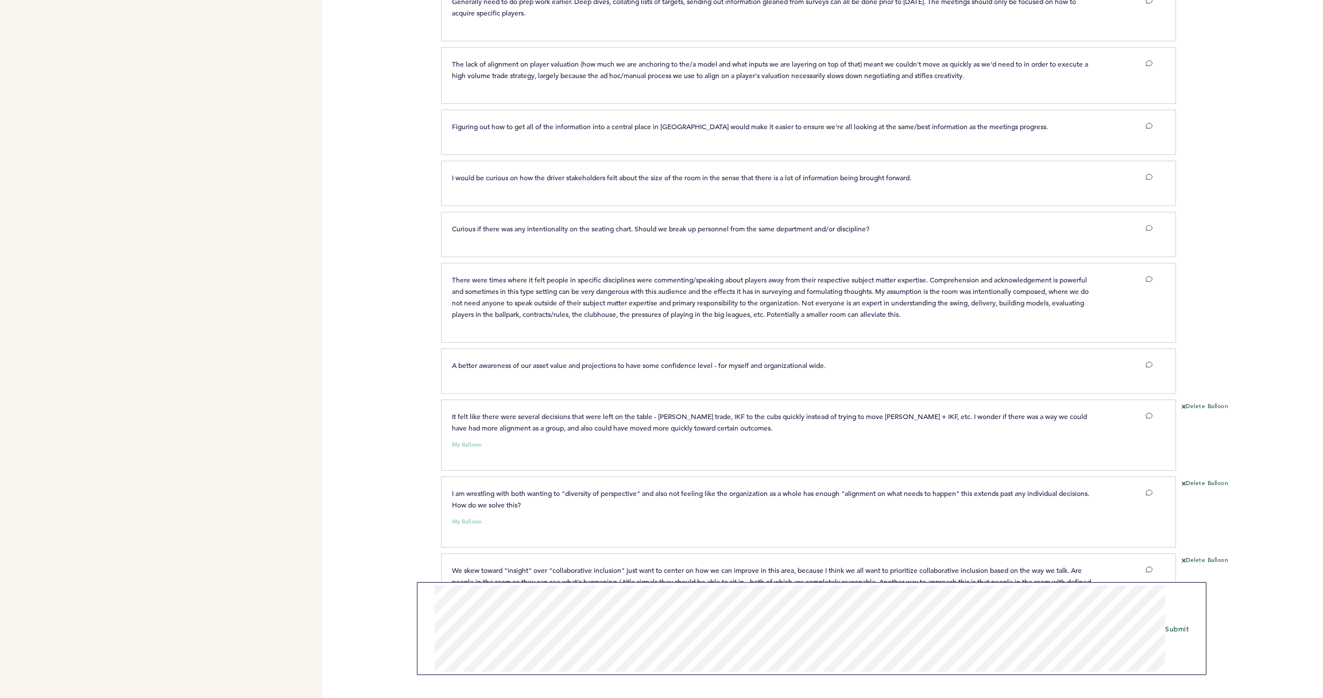
click at [394, 655] on div "Pirates joseph.douglas@pirates.com Team Domain: pirates Notification Preference…" at bounding box center [661, 349] width 1323 height 698
click at [382, 594] on div "Pirates joseph.douglas@pirates.com Team Domain: pirates Notification Preference…" at bounding box center [661, 349] width 1323 height 698
click at [1182, 623] on span "Submit" at bounding box center [1177, 621] width 24 height 9
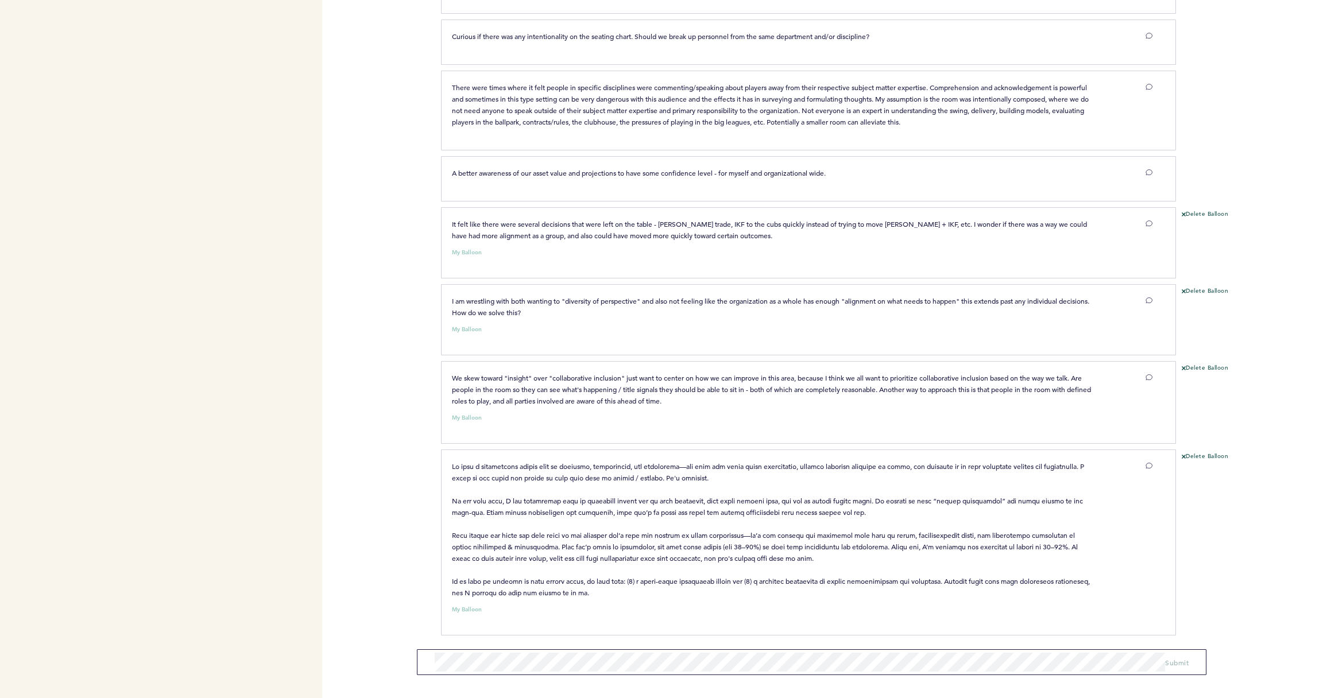
scroll to position [2472, 0]
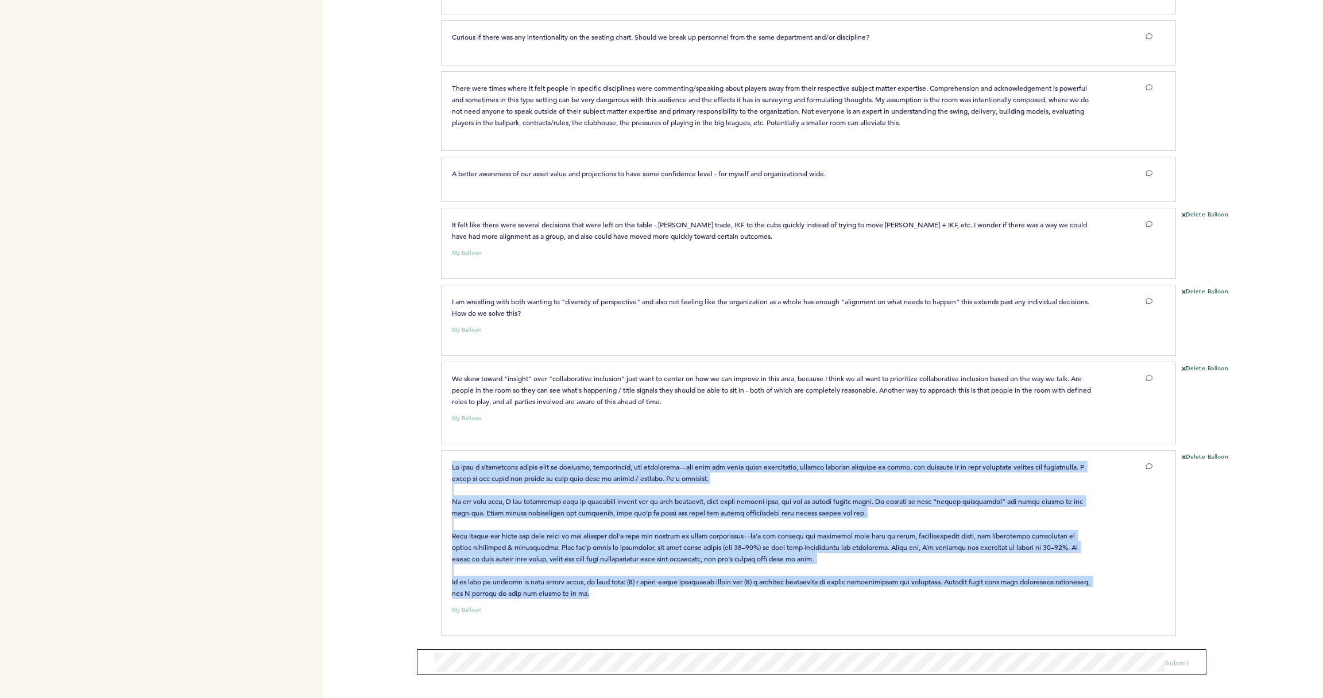
drag, startPoint x: 636, startPoint y: 597, endPoint x: 451, endPoint y: 469, distance: 225.4
click at [451, 469] on div at bounding box center [772, 530] width 658 height 138
copy span "We need a projections system that is accurate, transparent, and actionable—one …"
click at [1183, 455] on icon at bounding box center [1184, 457] width 4 height 4
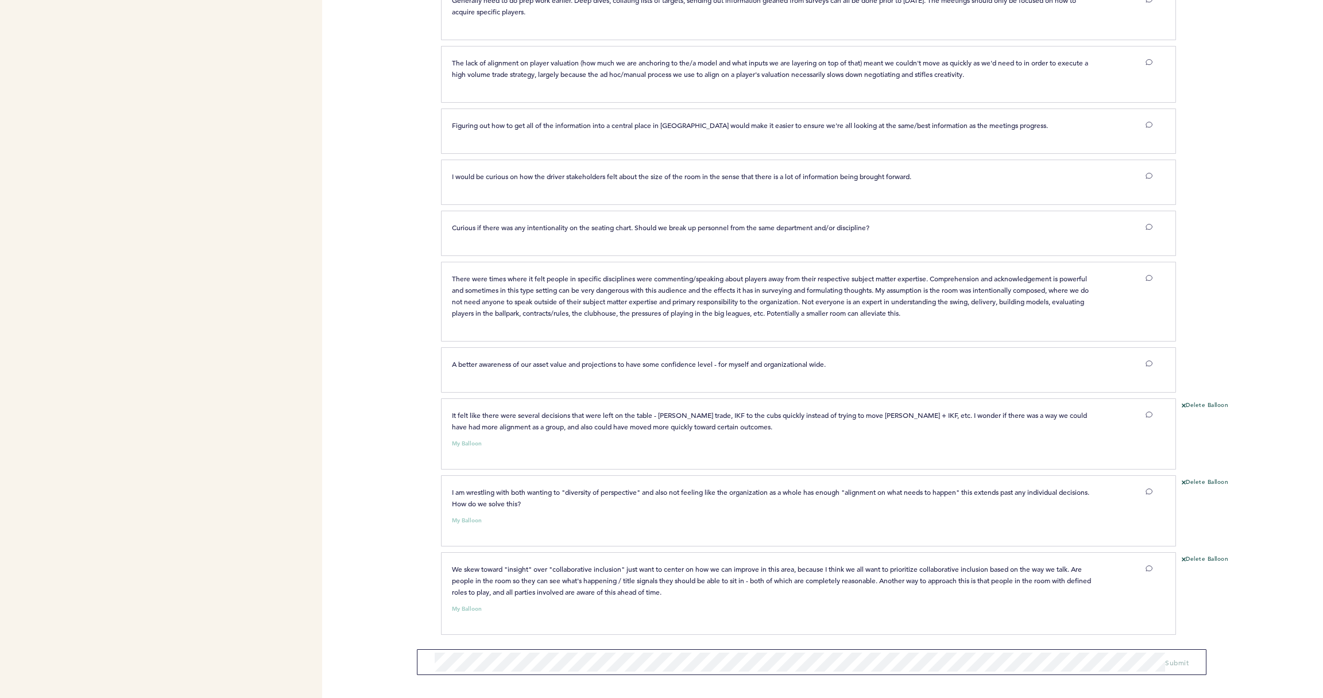
scroll to position [2280, 0]
click at [1174, 648] on span "Submit" at bounding box center [1177, 647] width 24 height 9
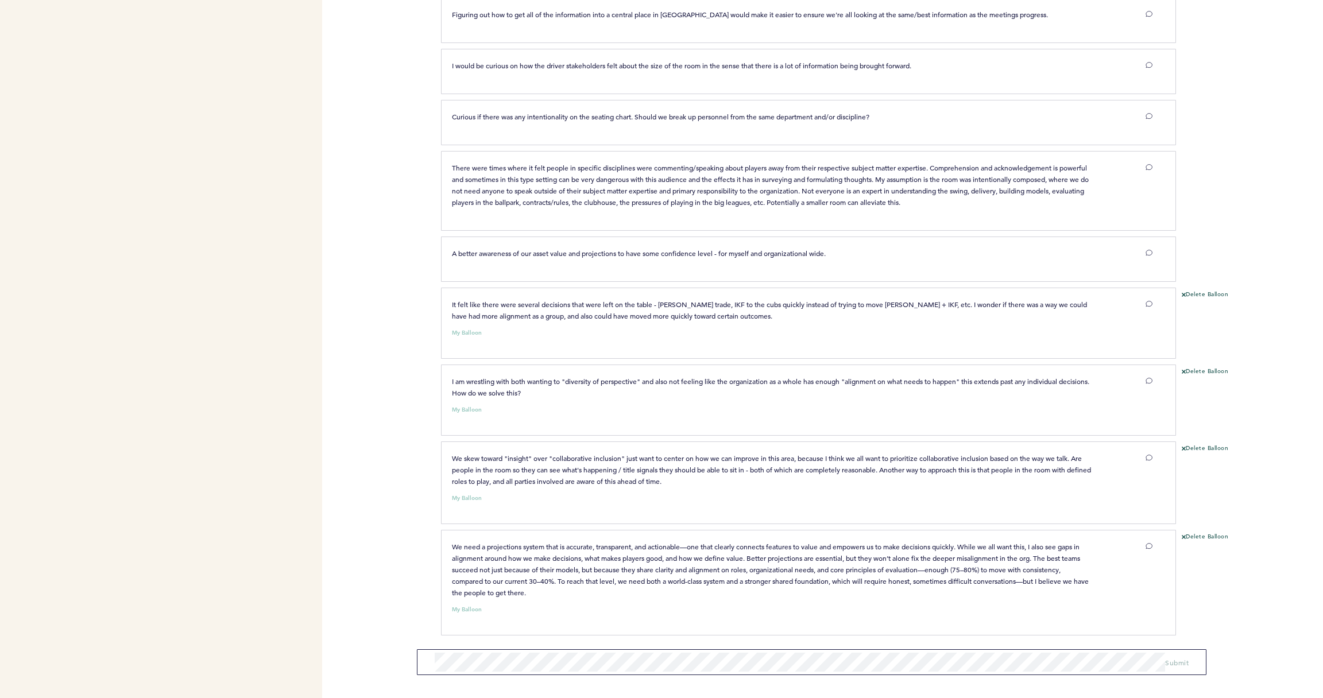
scroll to position [2391, 0]
click at [1185, 447] on icon at bounding box center [1184, 449] width 4 height 4
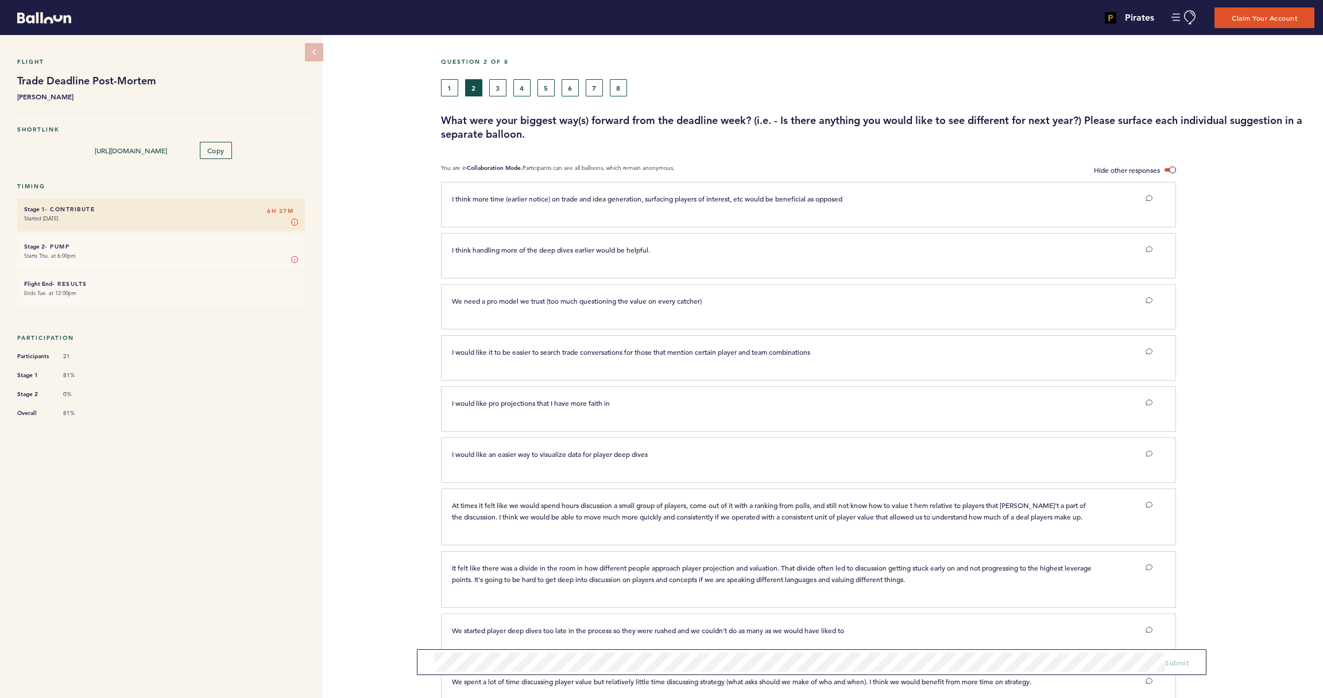
scroll to position [0, 0]
click at [502, 91] on button "3" at bounding box center [497, 87] width 17 height 17
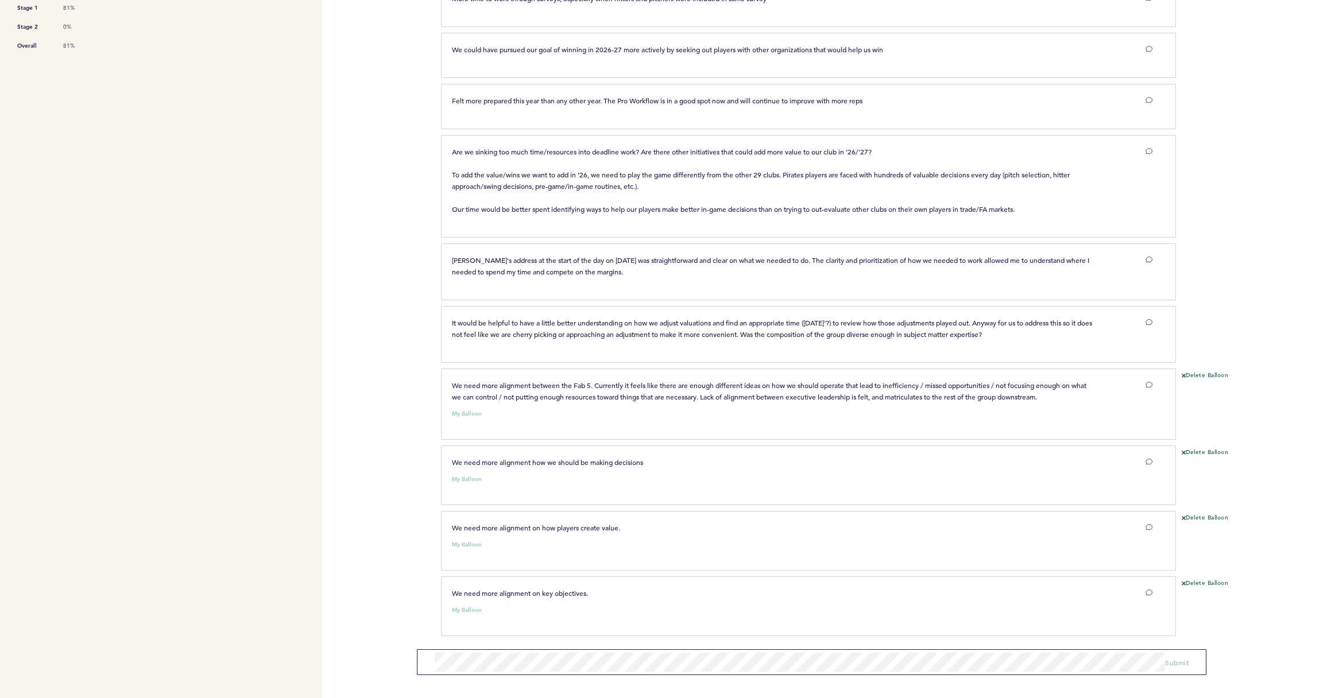
scroll to position [367, 0]
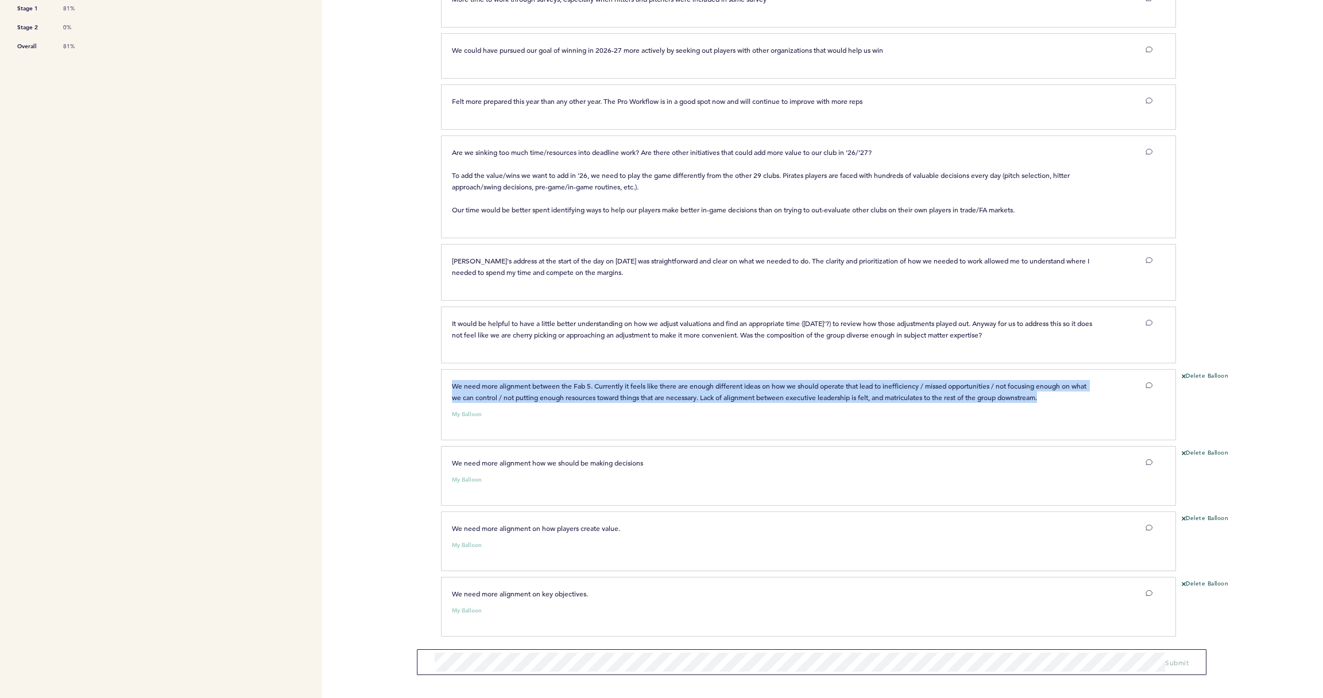
drag, startPoint x: 1067, startPoint y: 398, endPoint x: 451, endPoint y: 388, distance: 616.2
click at [451, 388] on div "We need more alignment between the Fab 5. Currently it feels like there are eno…" at bounding box center [772, 391] width 658 height 23
copy span "We need more alignment between the Fab 5. Currently it feels like there are eno…"
click at [1184, 374] on icon at bounding box center [1184, 376] width 4 height 4
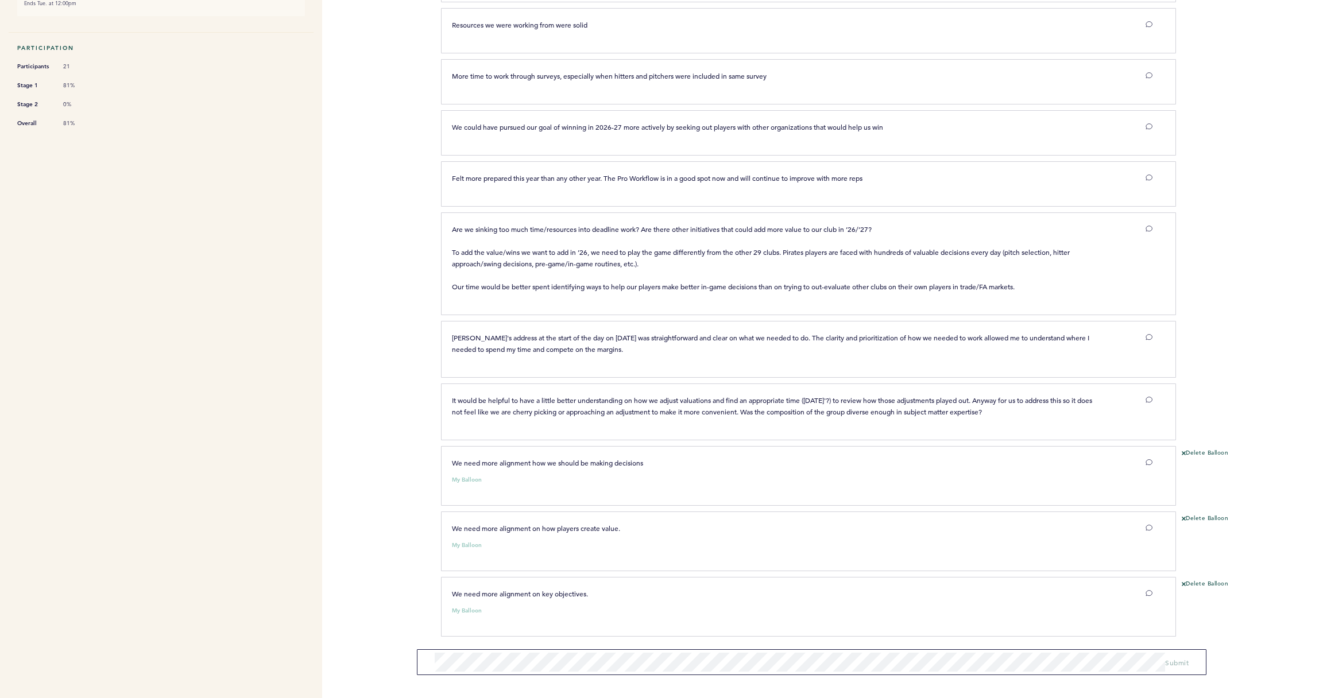
scroll to position [0, 0]
click at [1182, 662] on span "Submit" at bounding box center [1177, 658] width 24 height 9
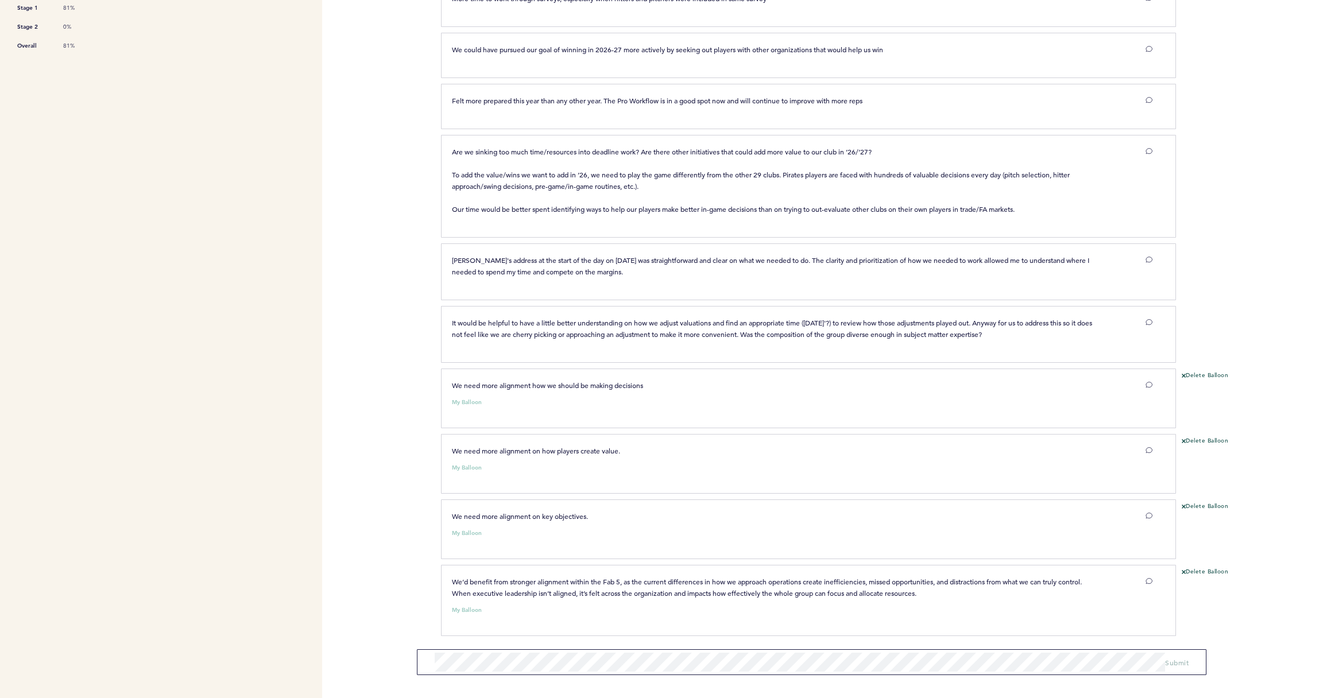
scroll to position [367, 0]
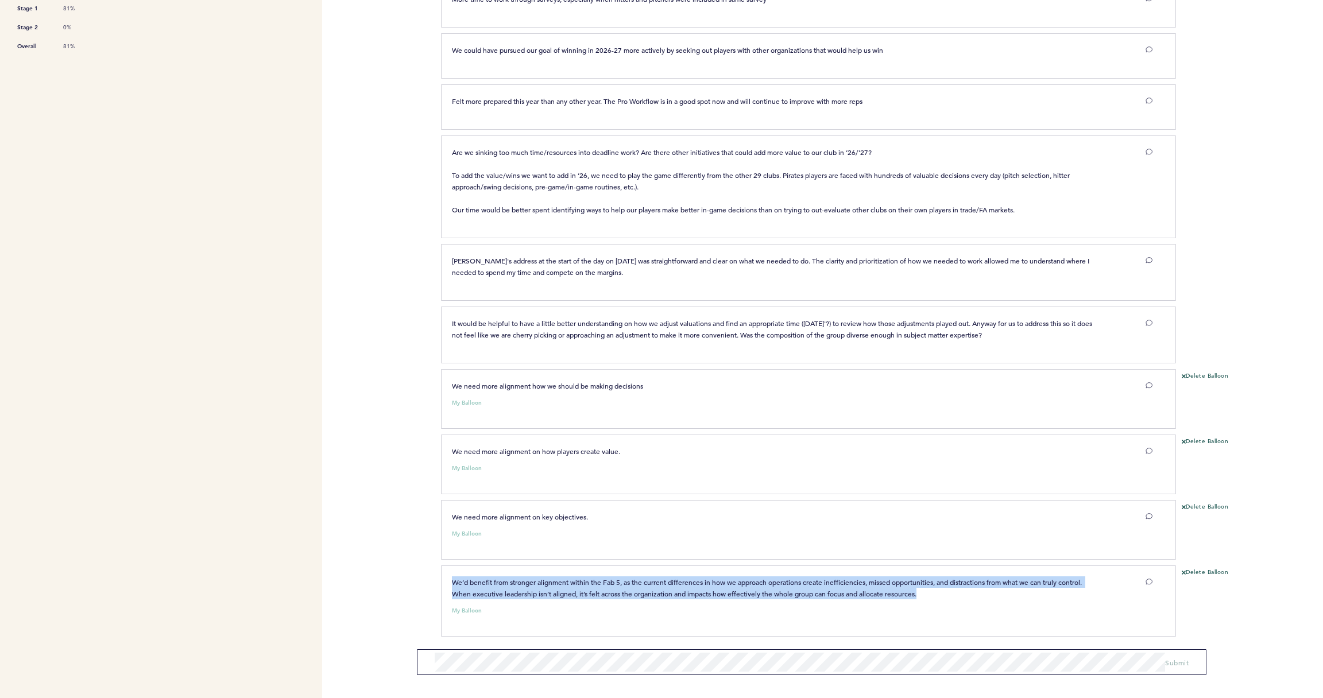
drag, startPoint x: 922, startPoint y: 593, endPoint x: 452, endPoint y: 580, distance: 469.3
click at [453, 580] on p "We’d benefit from stronger alignment within the Fab 5, as the current differenc…" at bounding box center [772, 587] width 641 height 23
copy span "We’d benefit from stronger alignment within the Fab 5, as the current differenc…"
click at [1185, 571] on icon at bounding box center [1184, 573] width 4 height 4
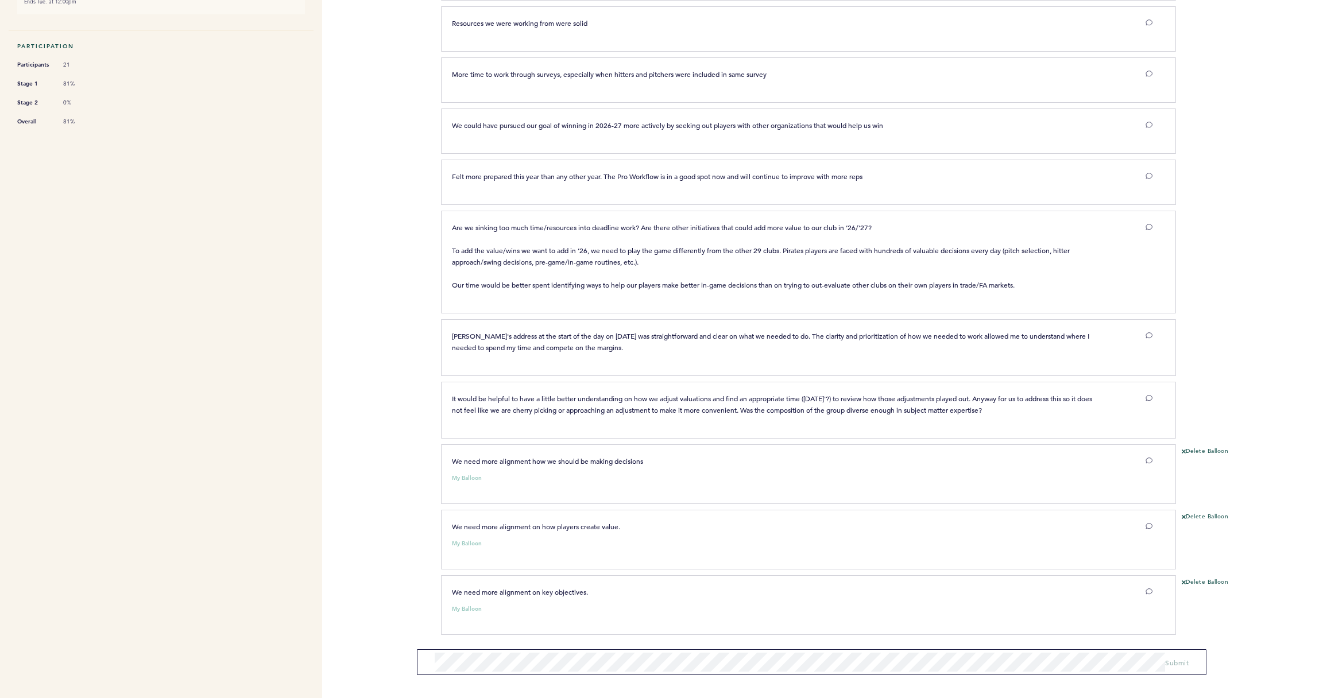
scroll to position [290, 0]
click at [1181, 658] on span "Submit" at bounding box center [1177, 658] width 24 height 9
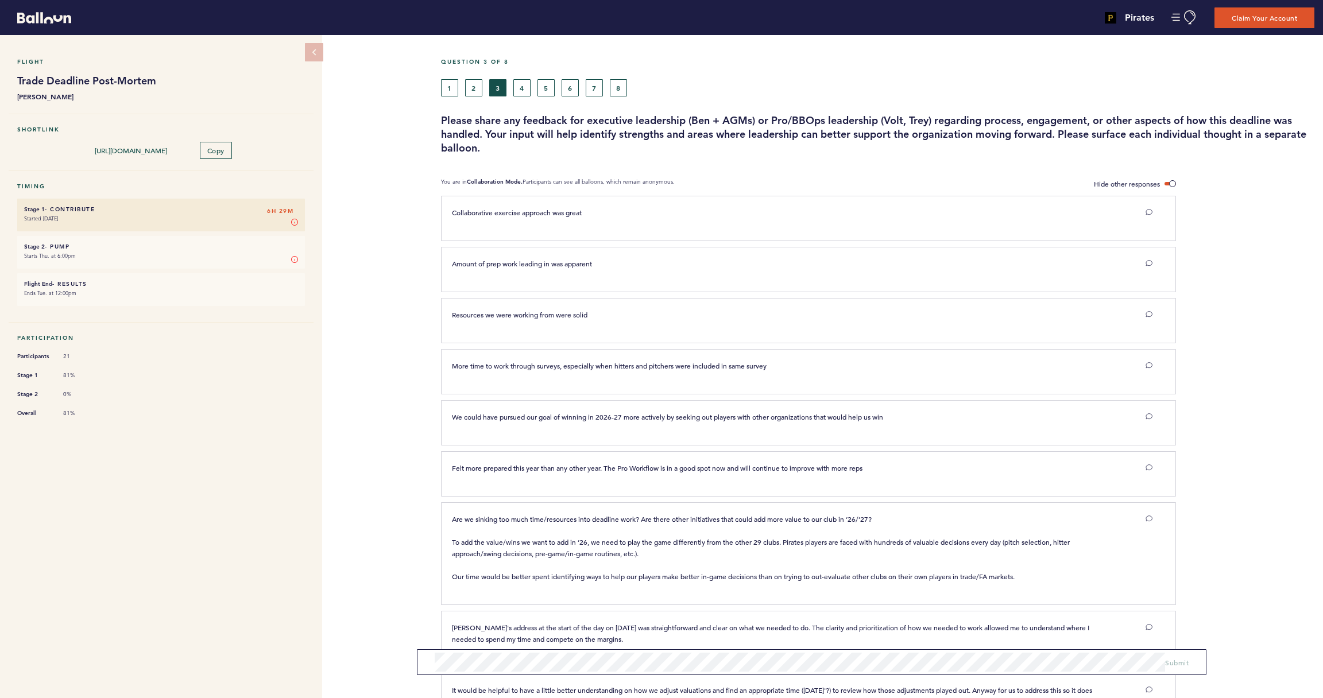
scroll to position [0, 0]
click at [520, 85] on button "4" at bounding box center [521, 87] width 17 height 17
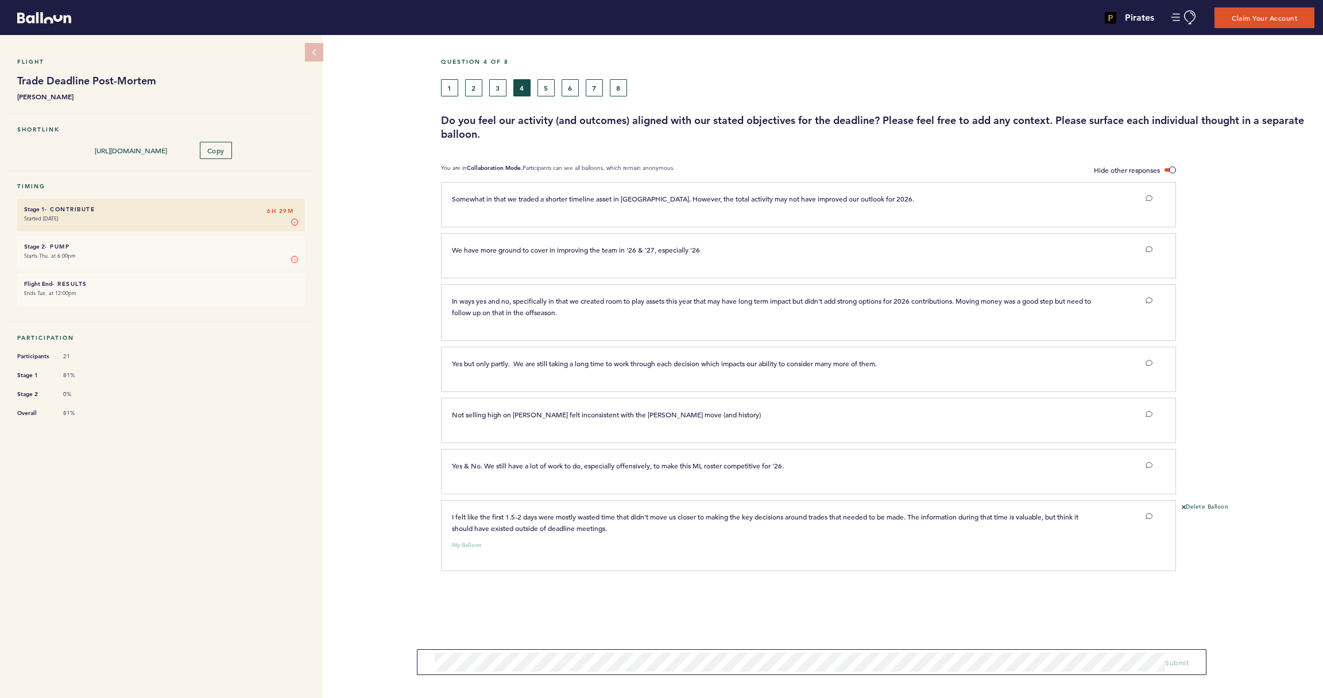
click at [549, 95] on button "5" at bounding box center [545, 87] width 17 height 17
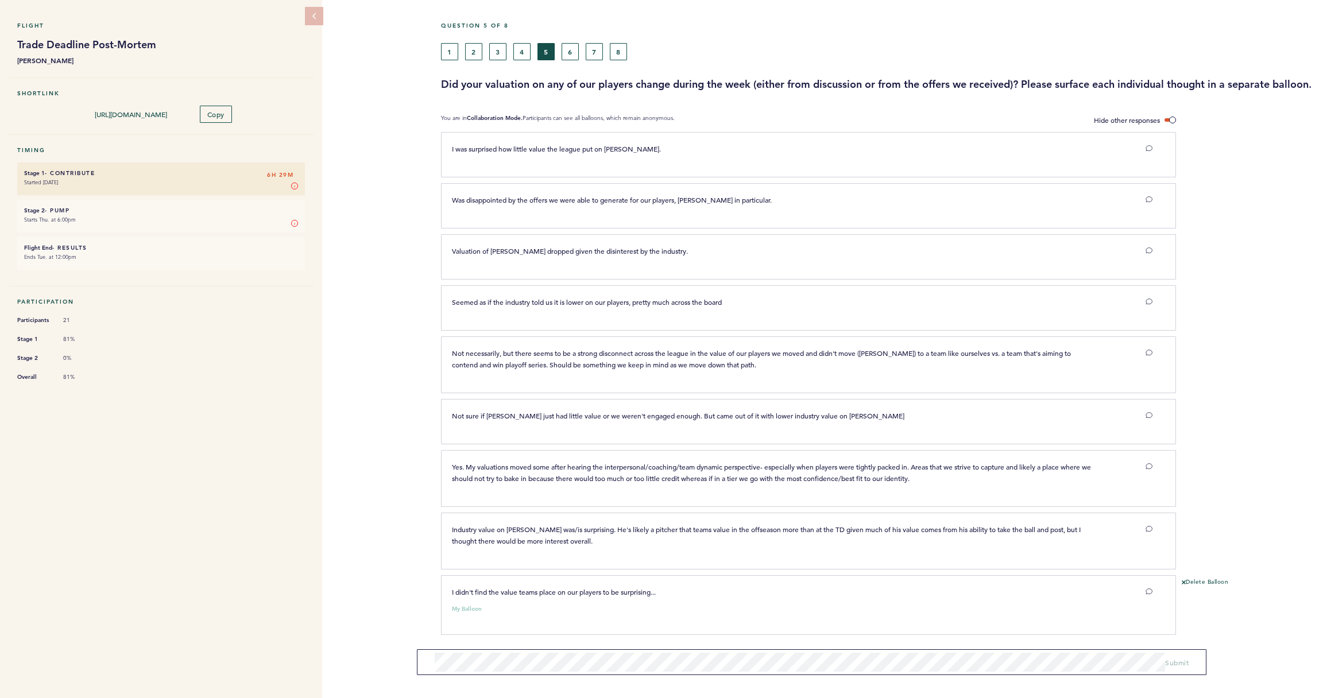
scroll to position [49, 0]
click at [571, 46] on button "6" at bounding box center [570, 51] width 17 height 17
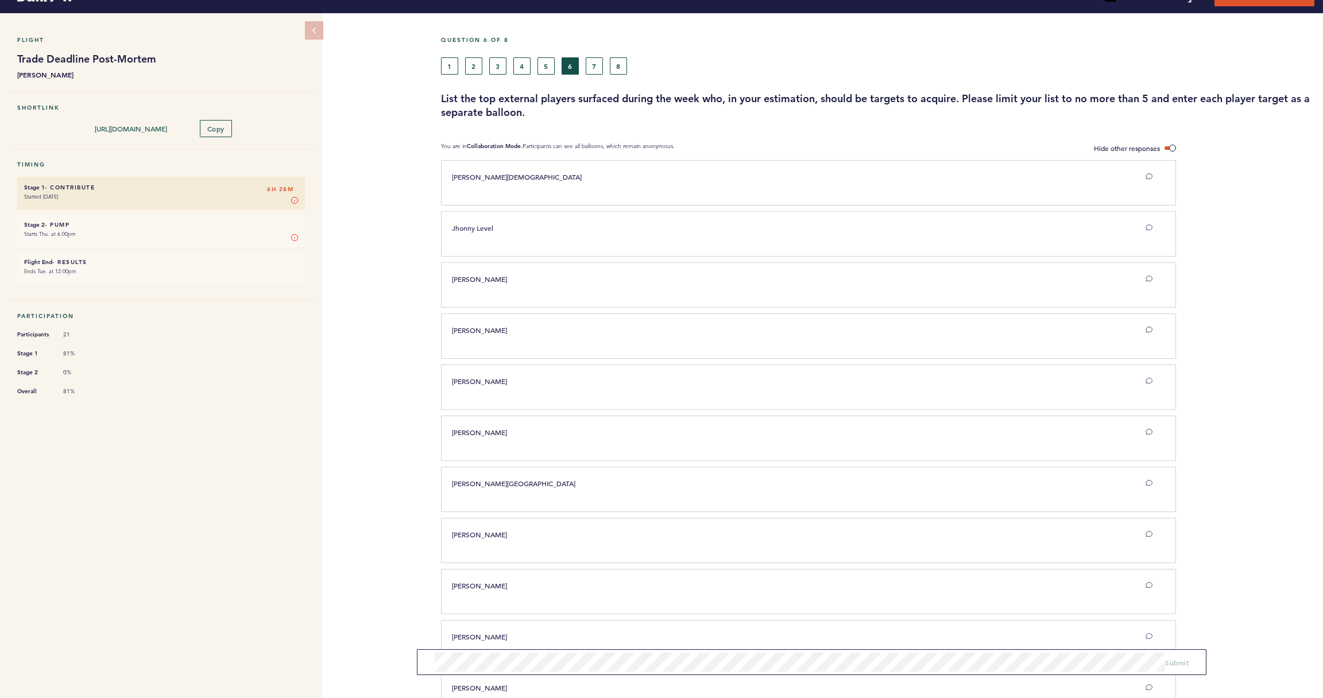
scroll to position [23, 0]
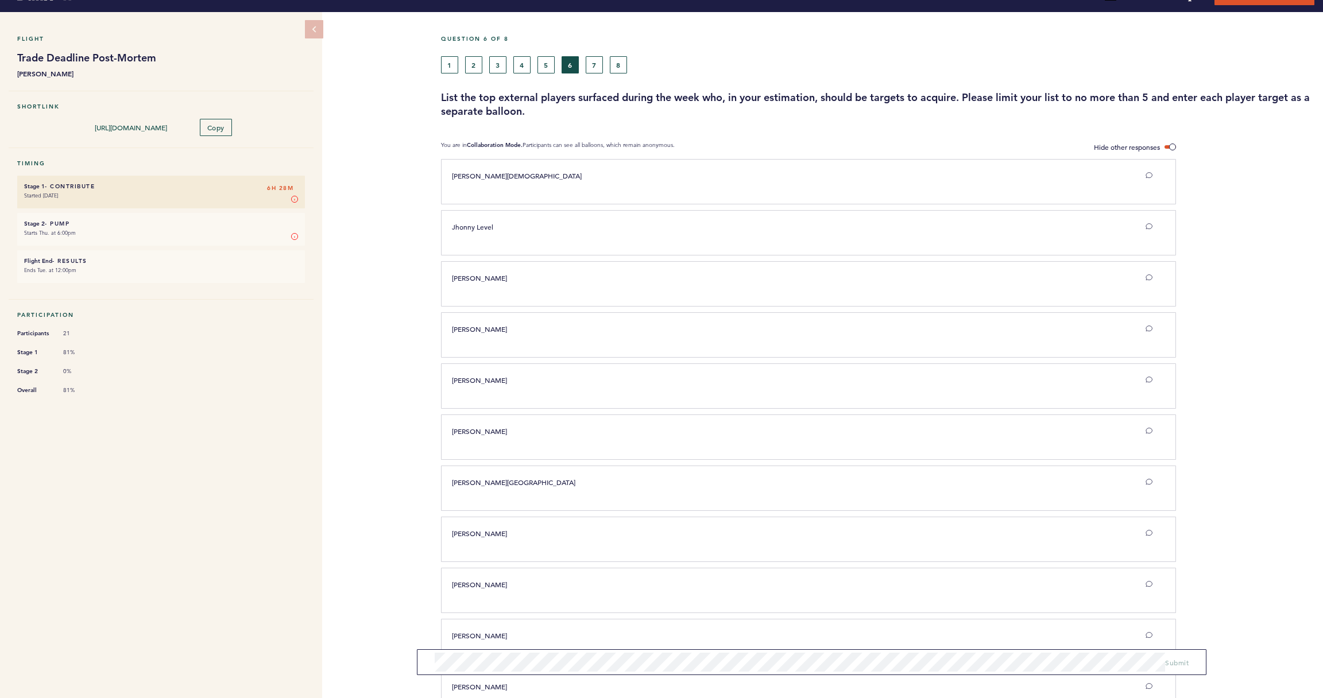
click at [594, 61] on button "7" at bounding box center [594, 64] width 17 height 17
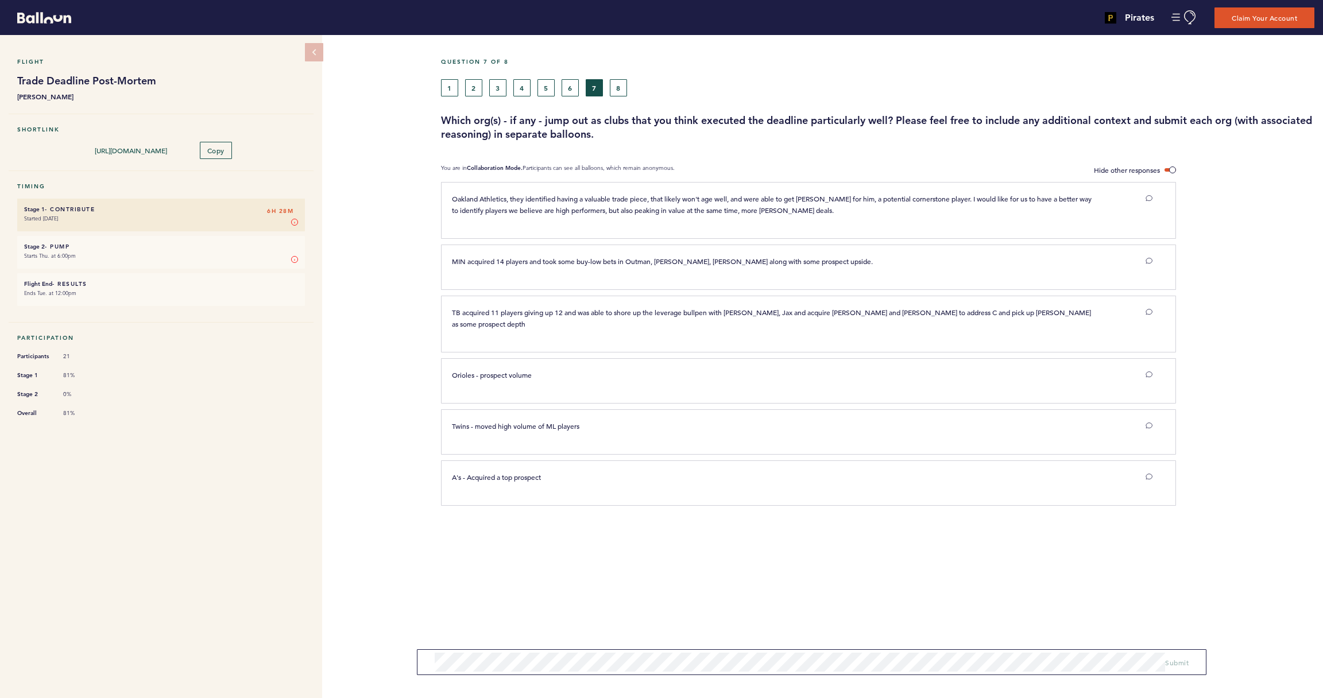
click at [621, 80] on button "8" at bounding box center [618, 87] width 17 height 17
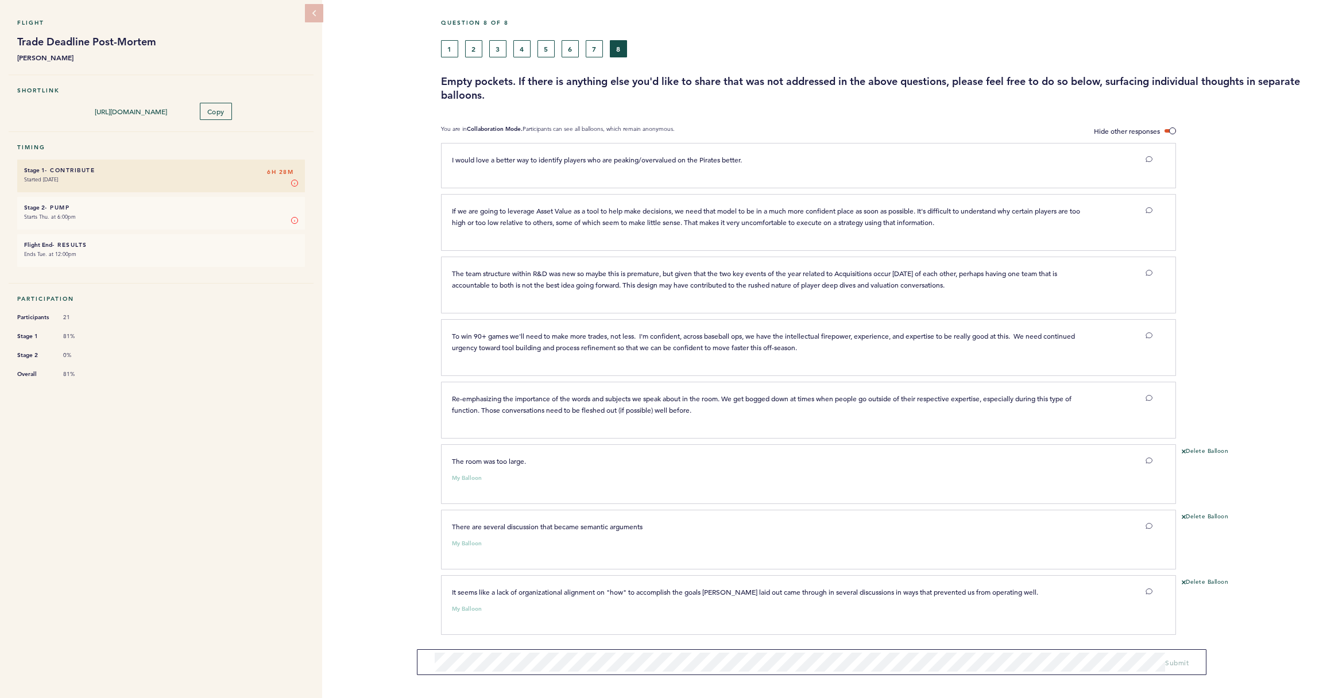
scroll to position [38, 0]
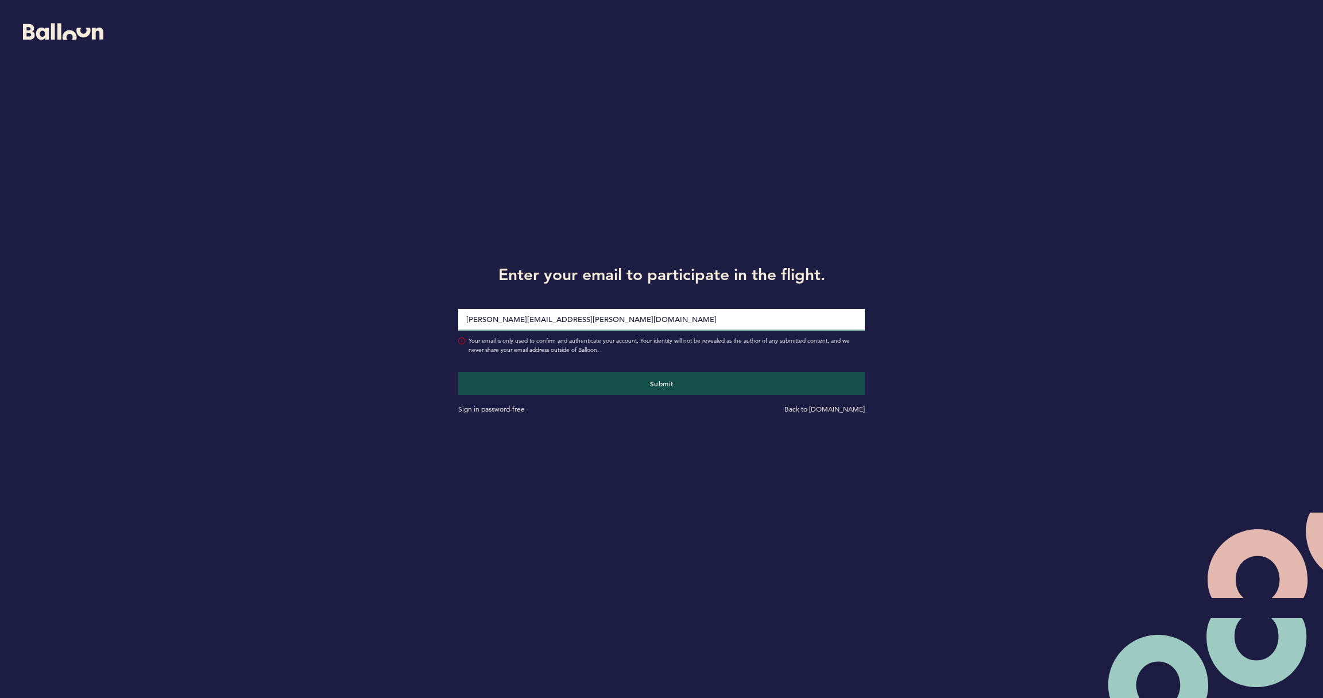
type input "[PERSON_NAME][EMAIL_ADDRESS][PERSON_NAME][DOMAIN_NAME]"
click at [661, 383] on button "Submit" at bounding box center [661, 383] width 407 height 23
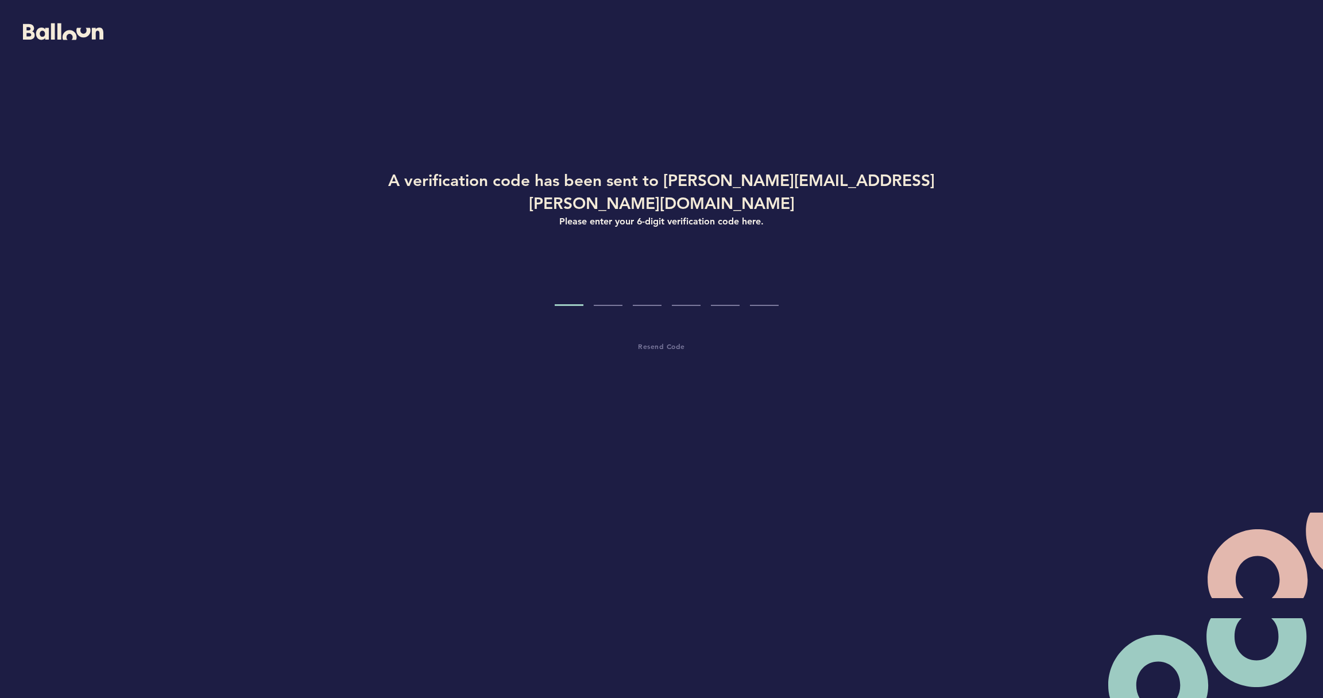
type input "0"
type input "8"
type input "3"
type input "9"
type input "0"
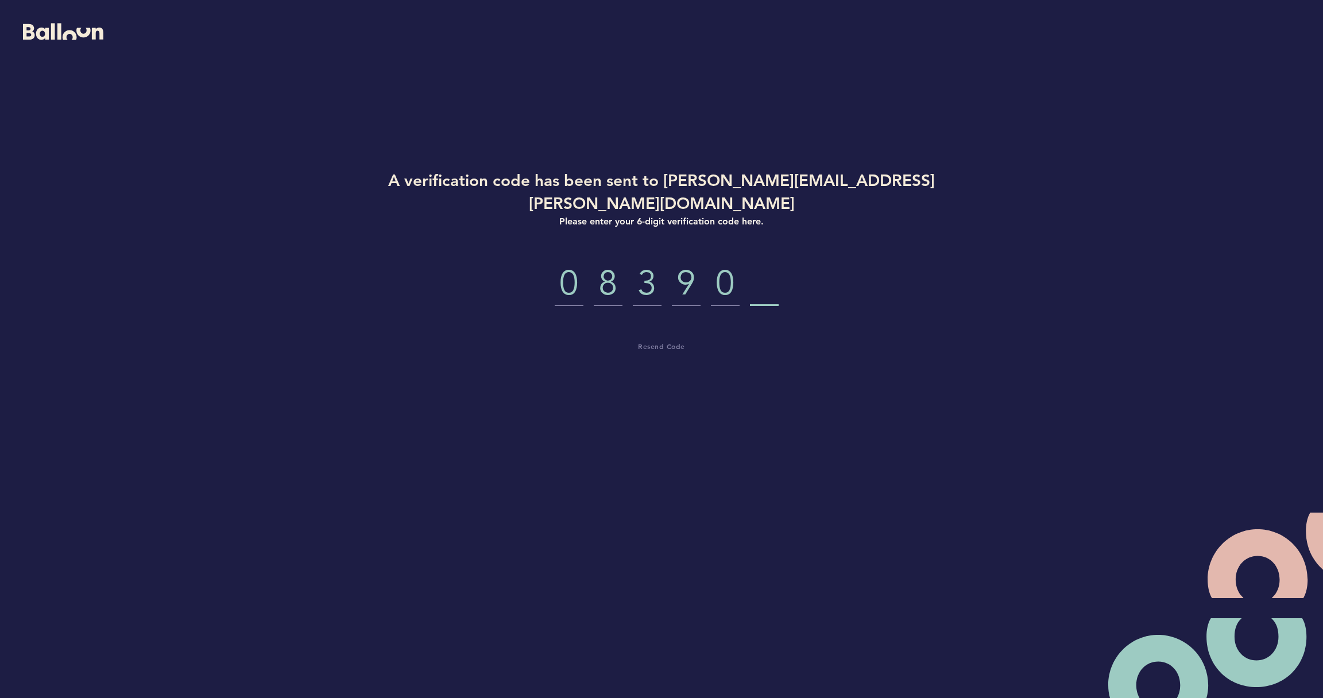
type input "8"
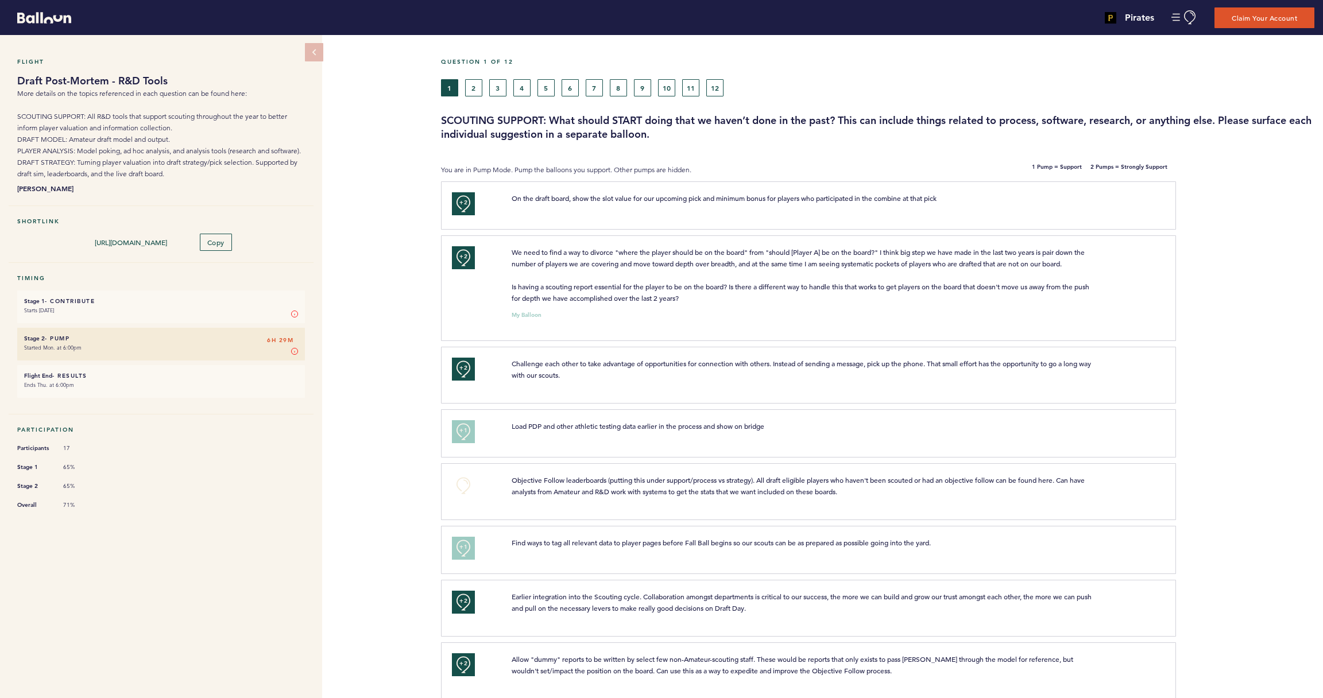
click at [475, 90] on button "2" at bounding box center [473, 87] width 17 height 17
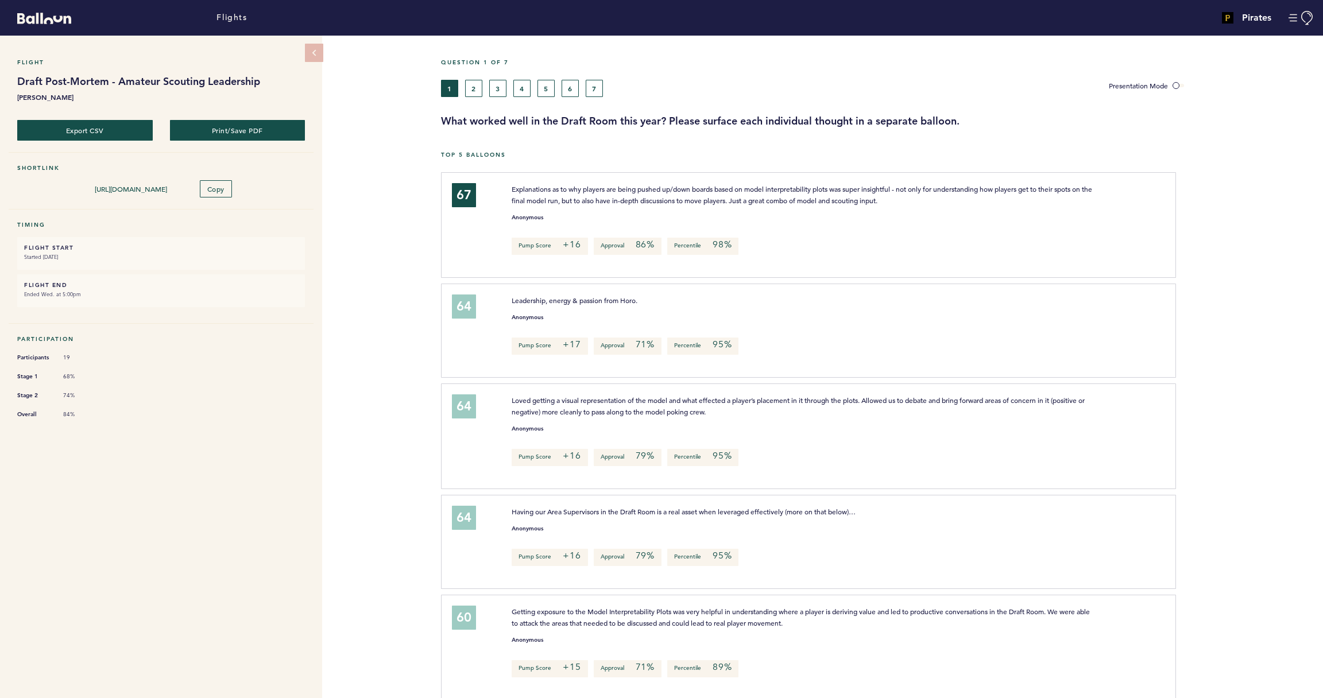
click at [471, 83] on button "2" at bounding box center [473, 88] width 17 height 17
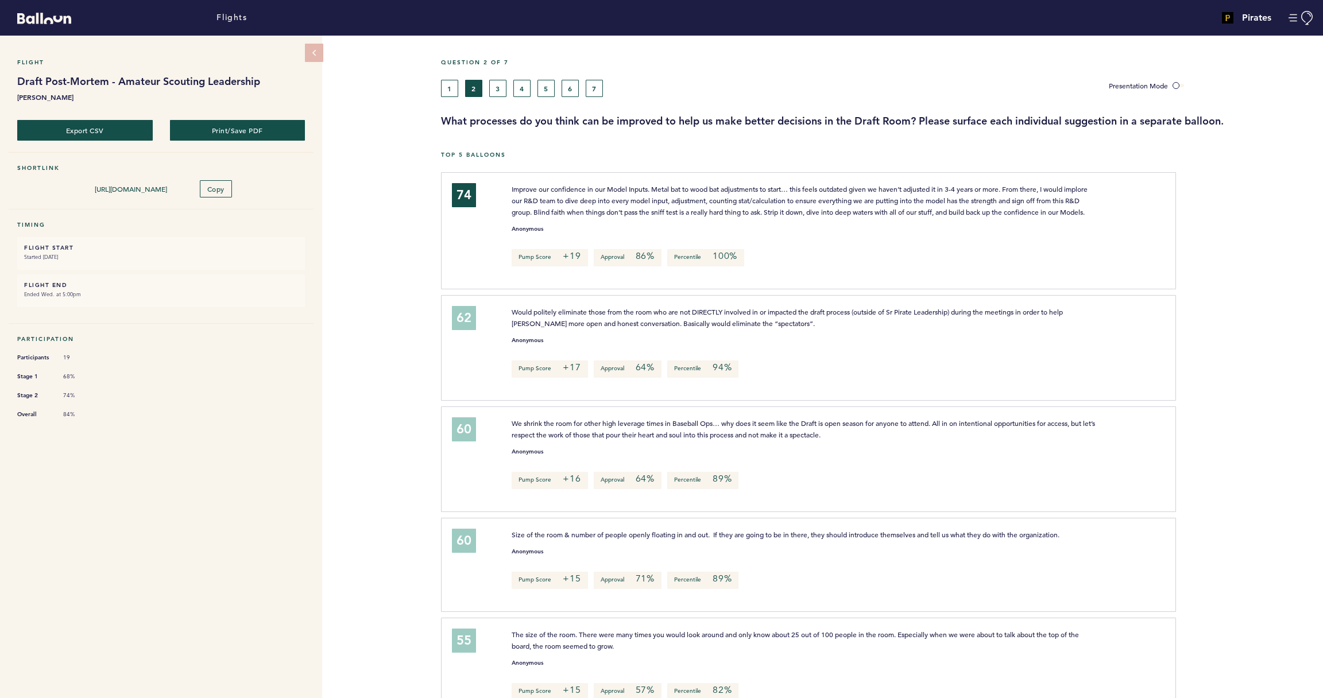
click at [501, 93] on button "3" at bounding box center [497, 88] width 17 height 17
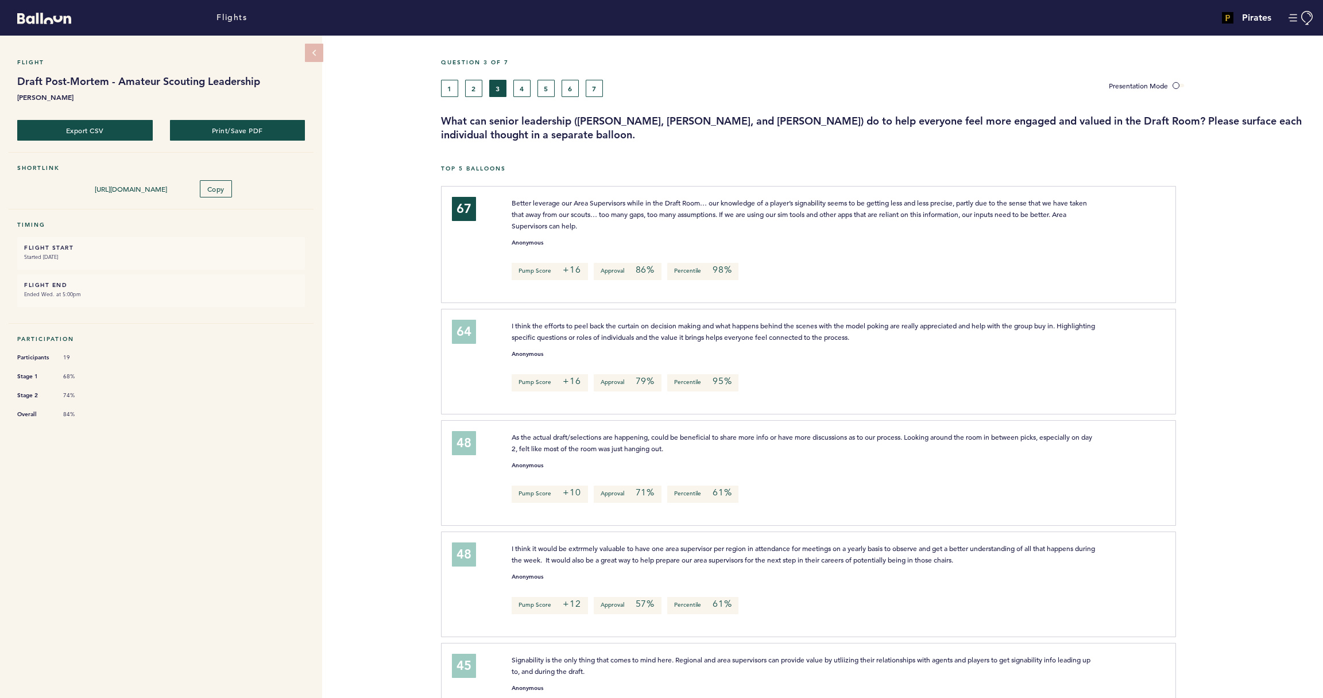
click at [528, 93] on button "4" at bounding box center [521, 88] width 17 height 17
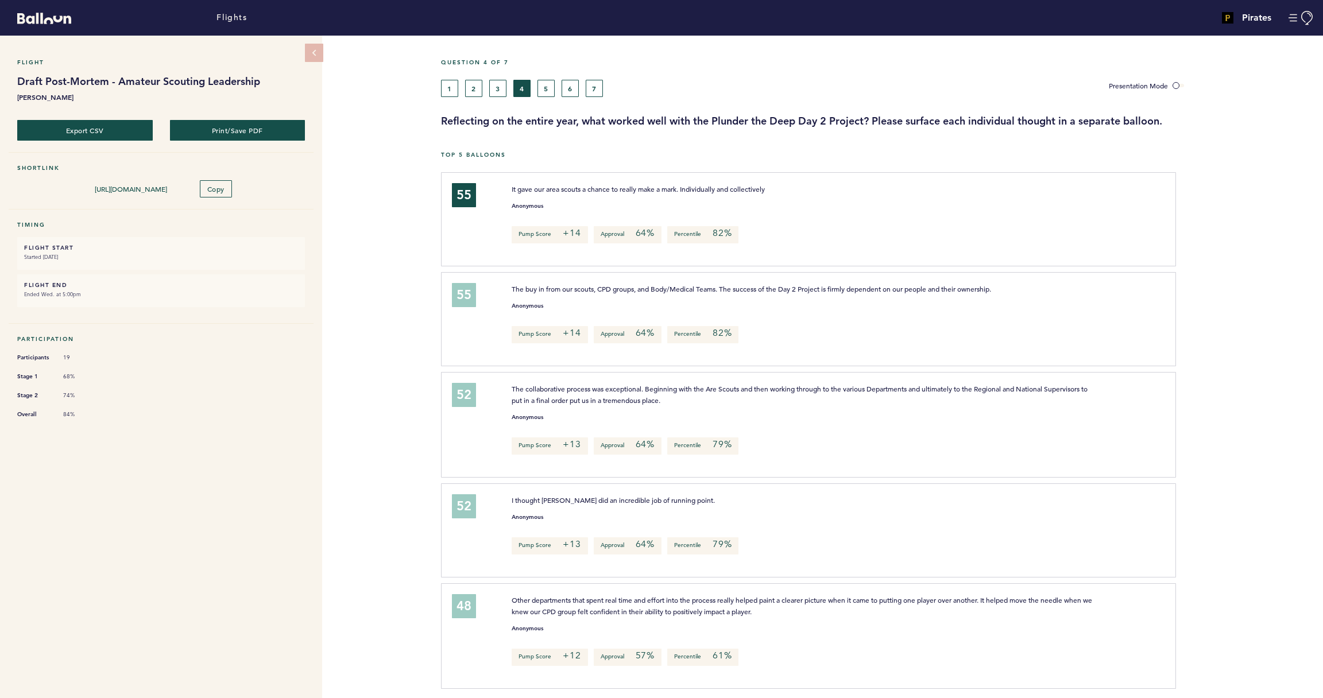
click at [542, 87] on button "5" at bounding box center [545, 88] width 17 height 17
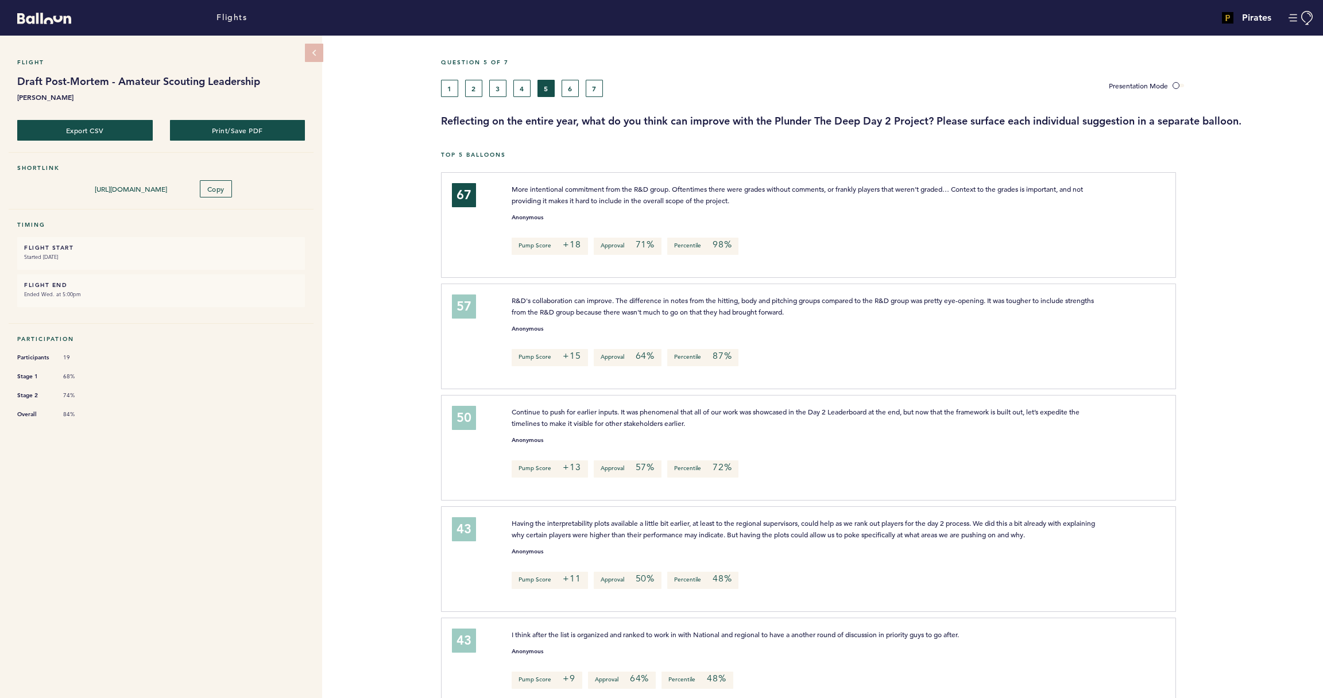
click at [570, 92] on button "6" at bounding box center [570, 88] width 17 height 17
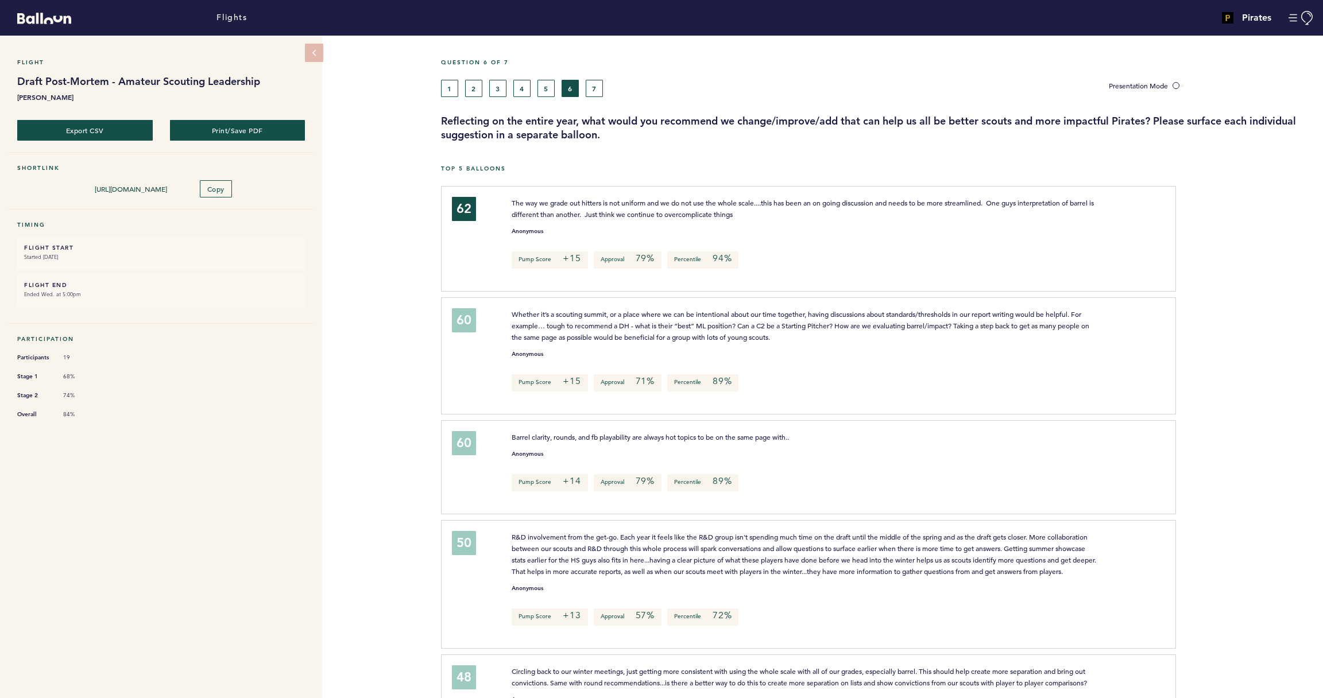
click at [591, 90] on button "7" at bounding box center [594, 88] width 17 height 17
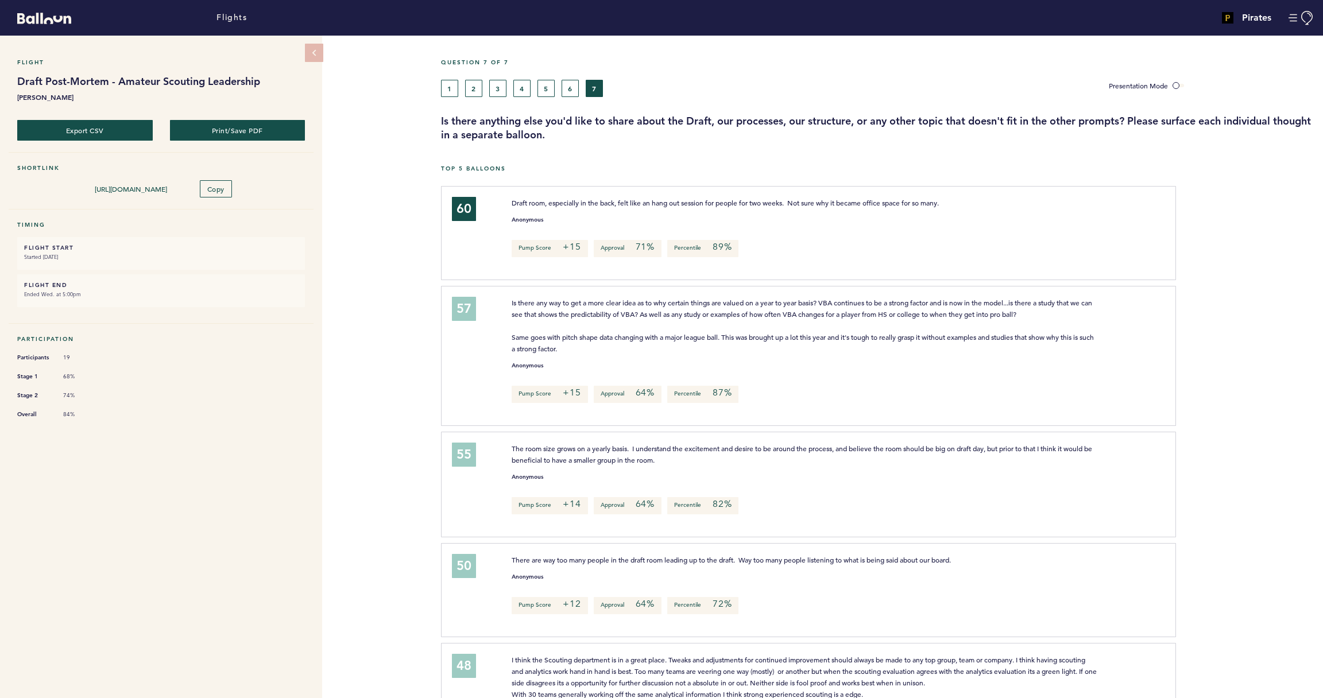
scroll to position [4, 0]
